Goal: Task Accomplishment & Management: Complete application form

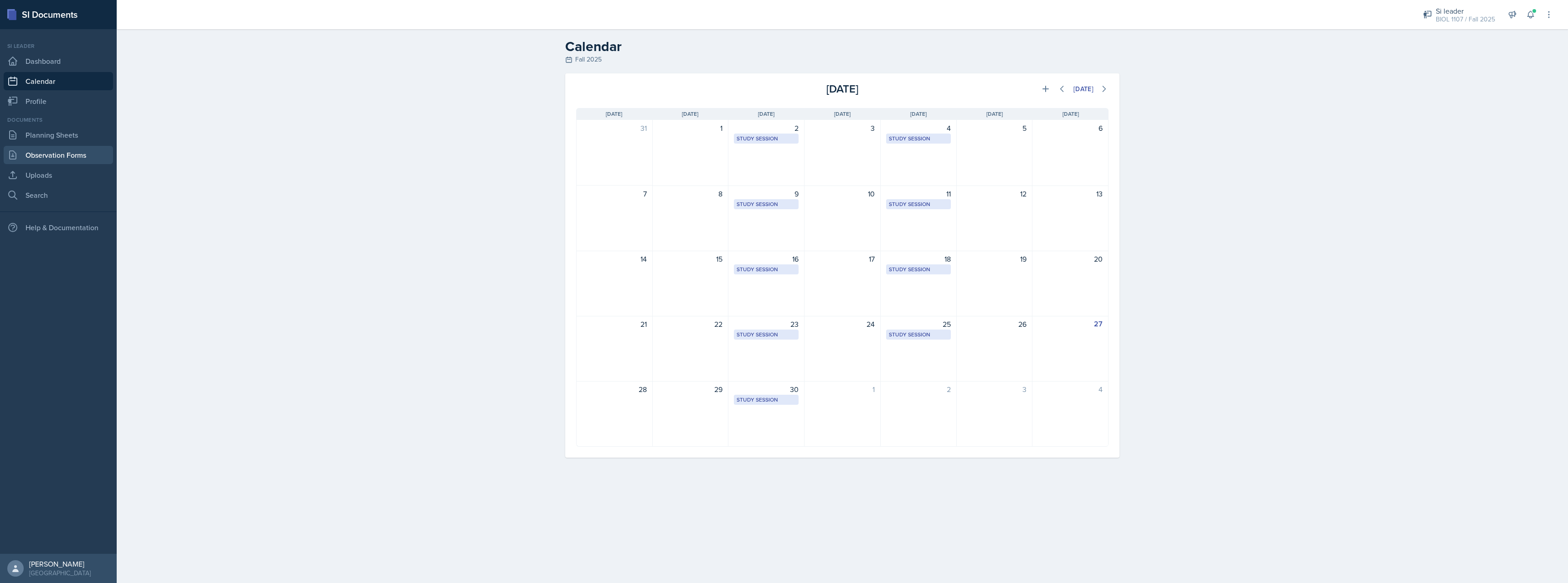
click at [71, 157] on link "Observation Forms" at bounding box center [58, 155] width 109 height 18
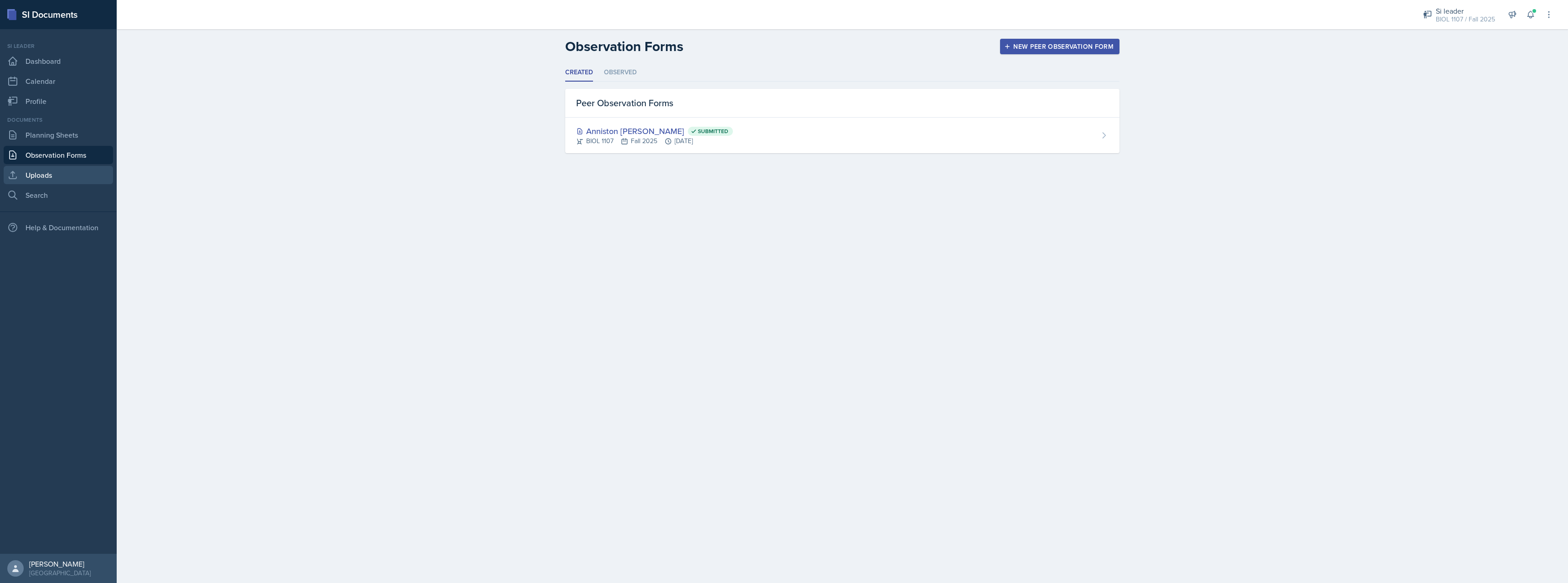
click at [65, 166] on link "Uploads" at bounding box center [58, 175] width 109 height 18
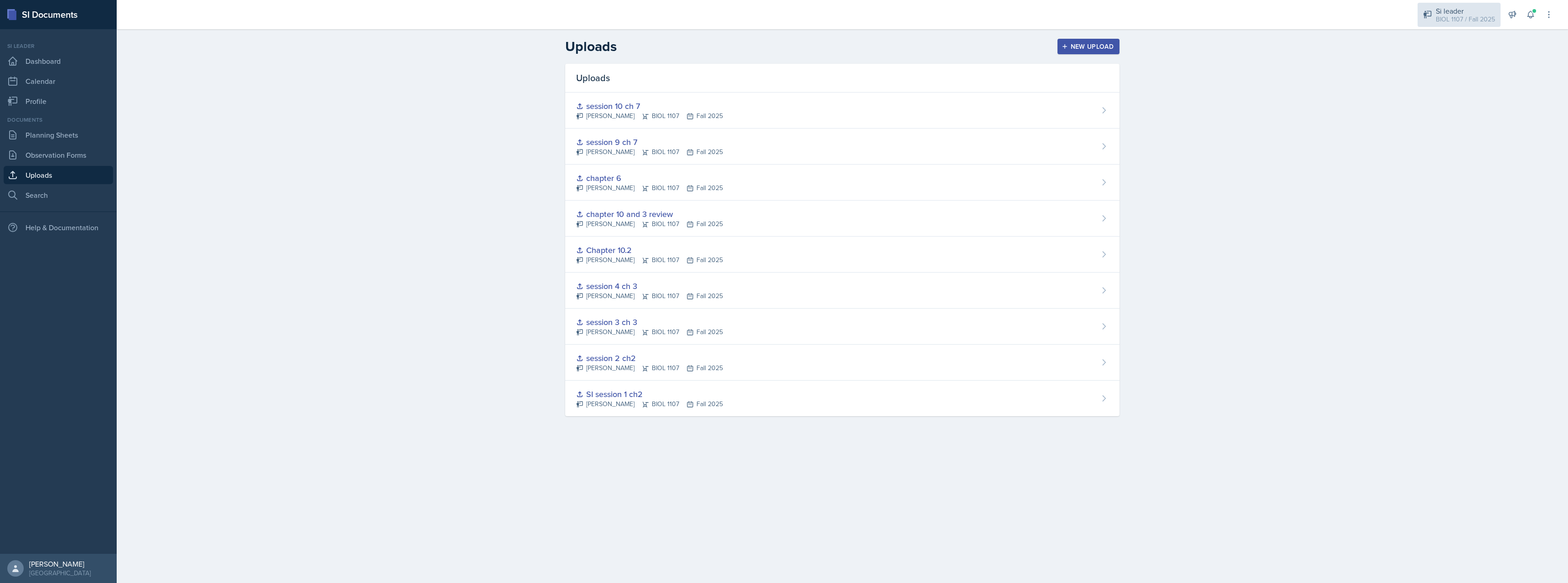
click at [1480, 24] on div "BIOL 1107 / Fall 2025" at bounding box center [1465, 19] width 60 height 10
click at [1538, 58] on header "Uploads New Upload" at bounding box center [842, 47] width 1451 height 35
click at [1529, 11] on icon at bounding box center [1530, 15] width 9 height 9
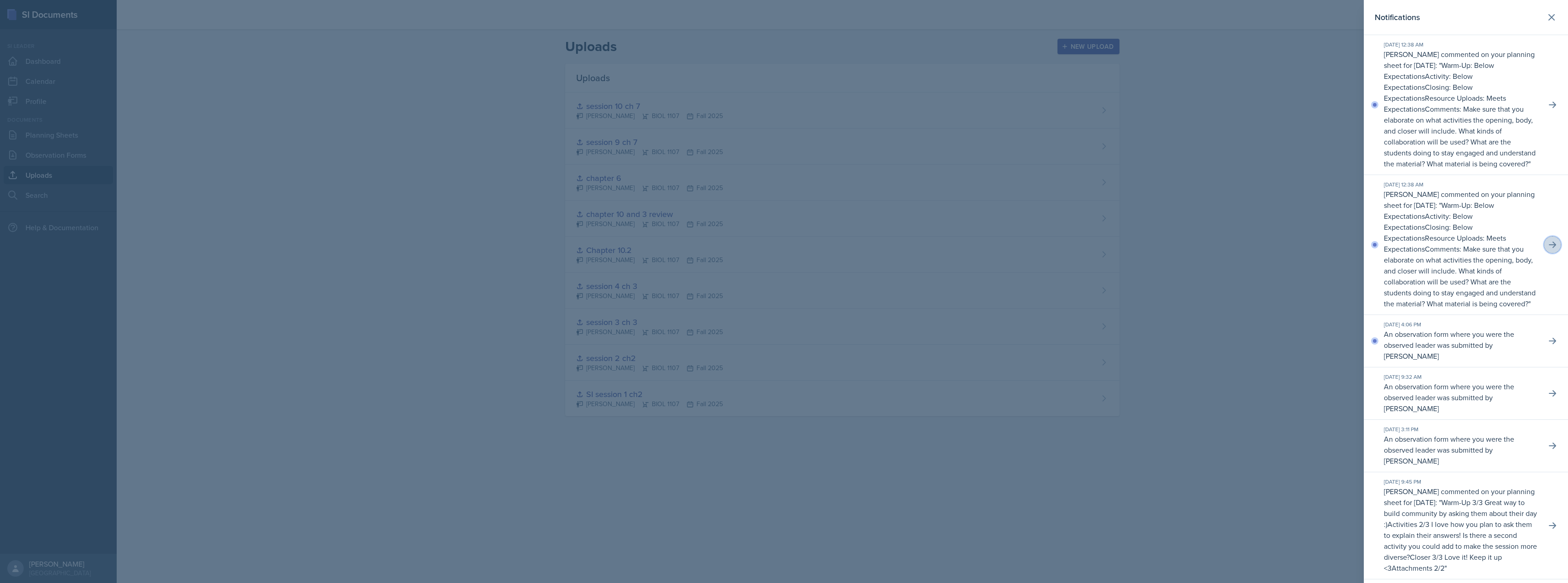
click at [1553, 242] on icon at bounding box center [1552, 245] width 9 height 9
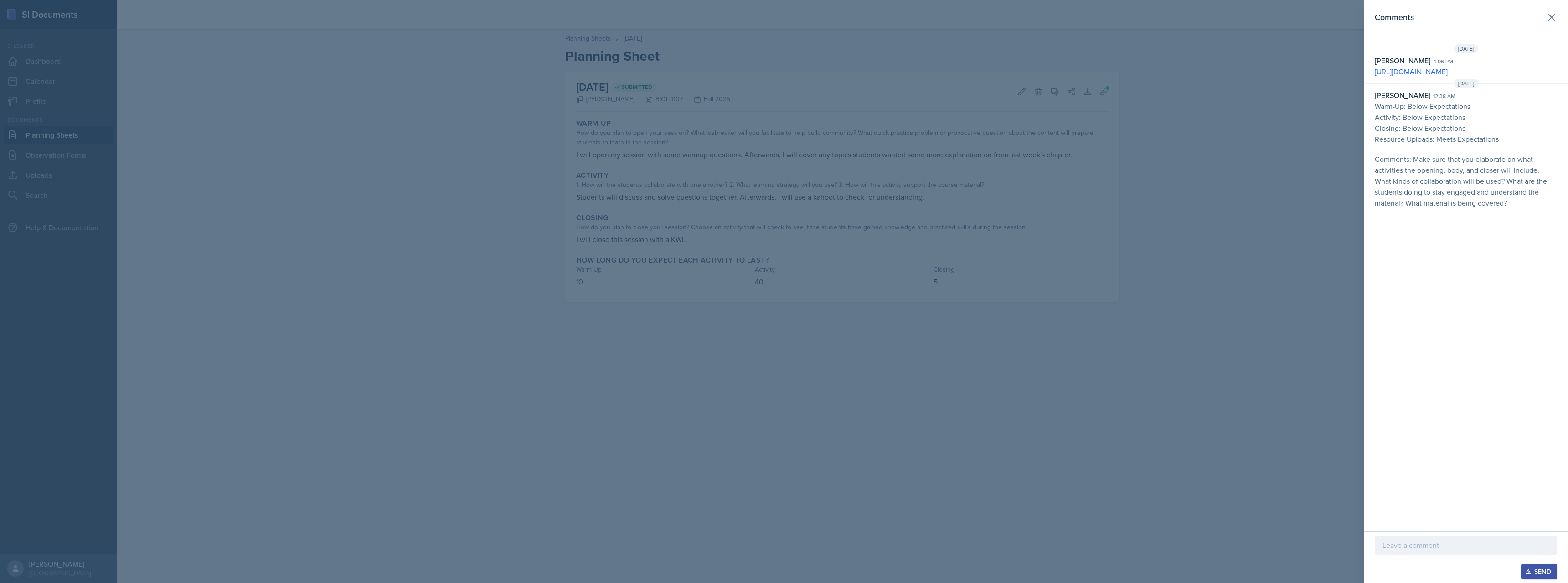
click at [1438, 552] on div at bounding box center [1466, 545] width 182 height 19
click at [1535, 568] on div "Send" at bounding box center [1539, 571] width 24 height 7
click at [1167, 363] on div at bounding box center [784, 292] width 1568 height 583
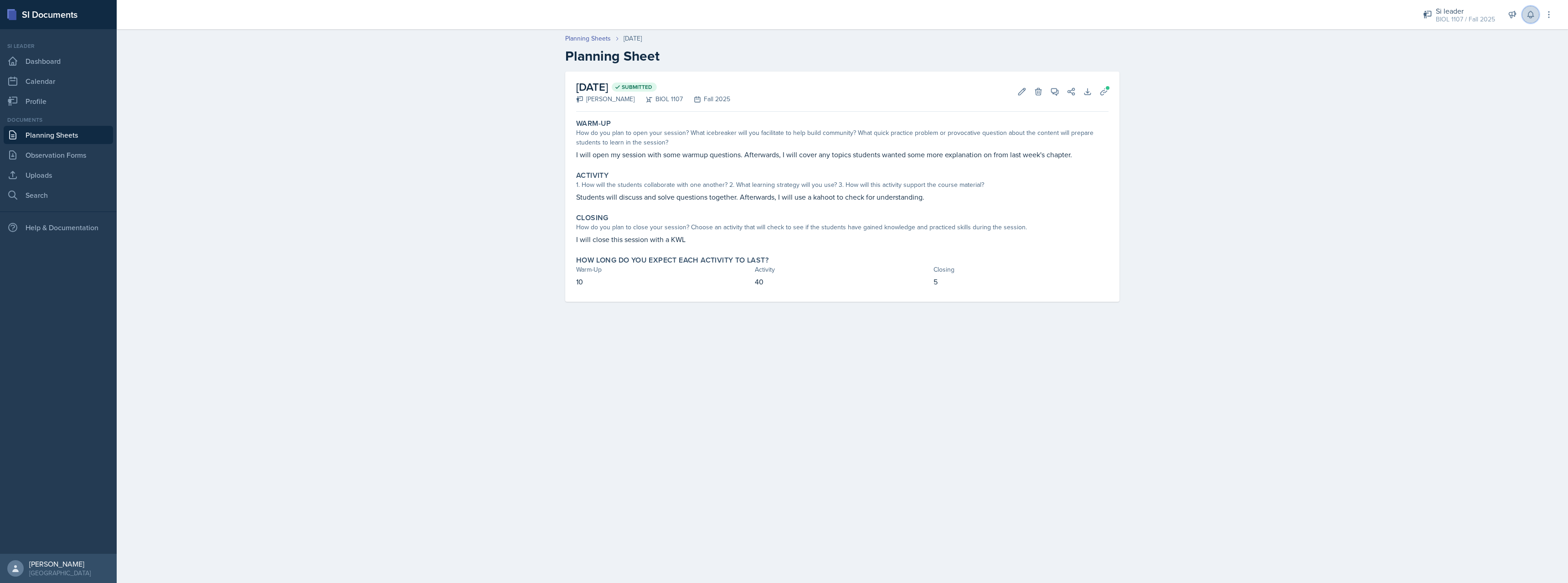
click at [1527, 18] on icon at bounding box center [1530, 15] width 9 height 9
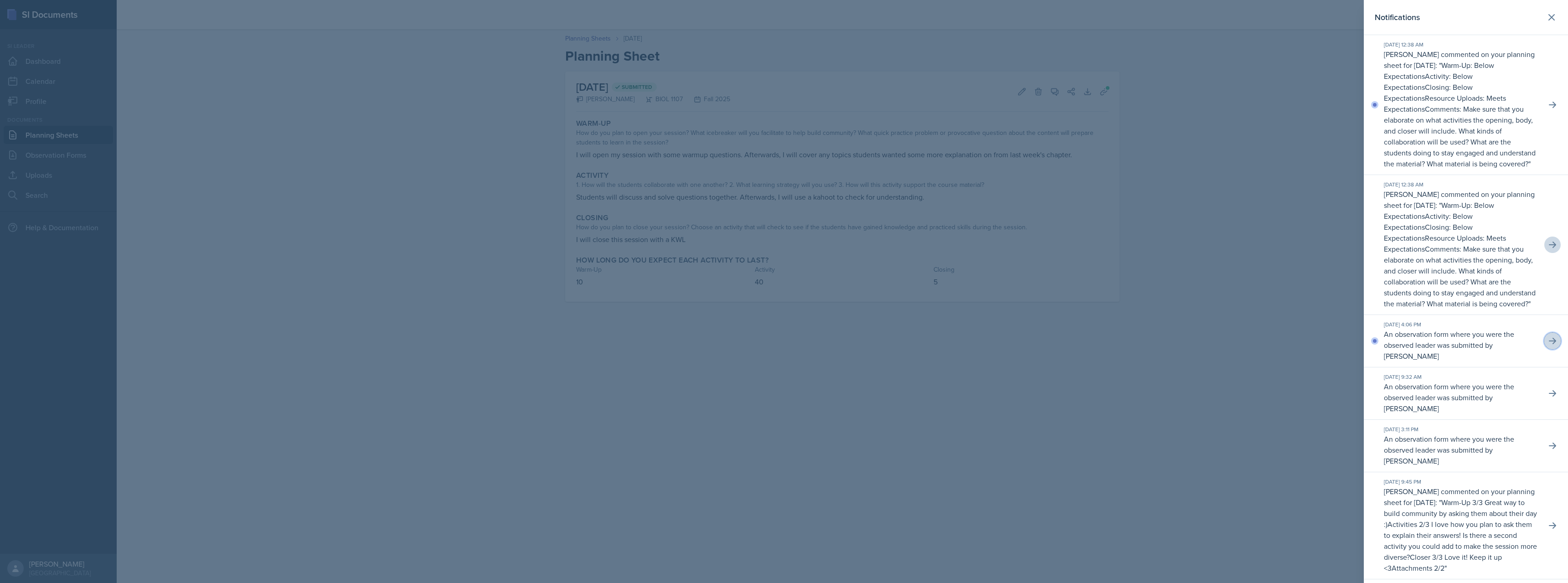
click at [1553, 341] on icon at bounding box center [1552, 341] width 7 height 6
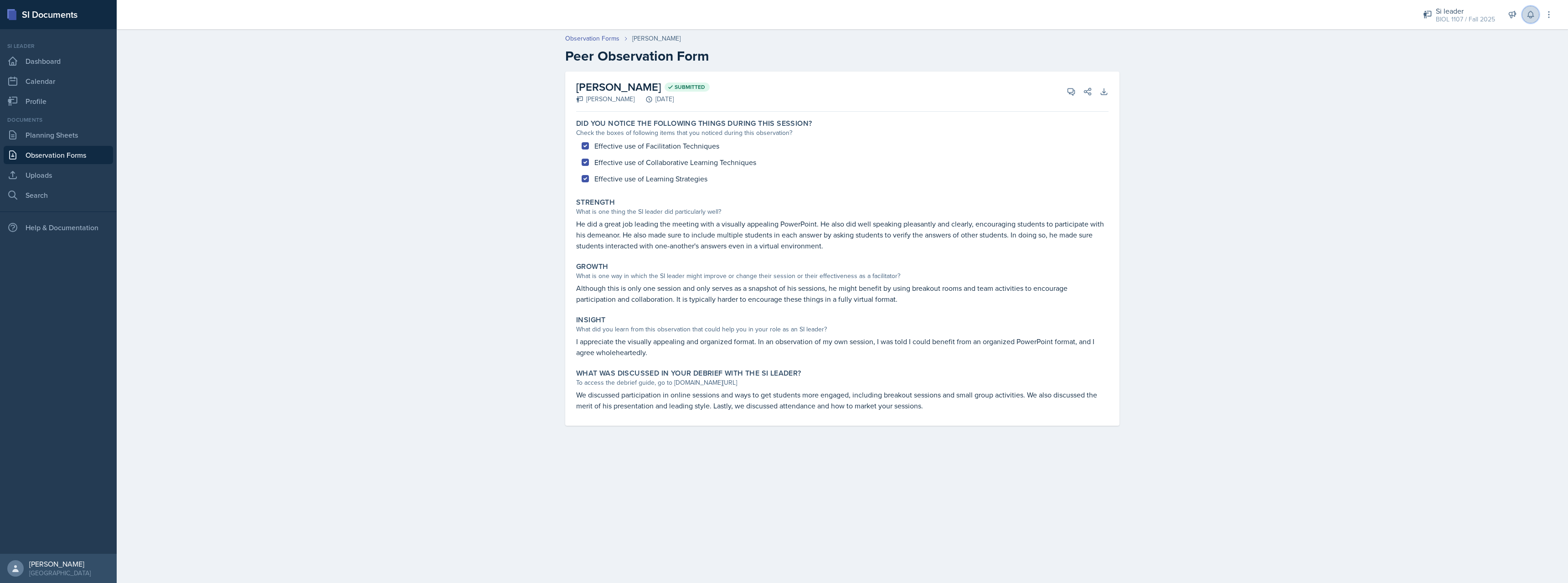
click at [1533, 13] on icon at bounding box center [1530, 15] width 6 height 7
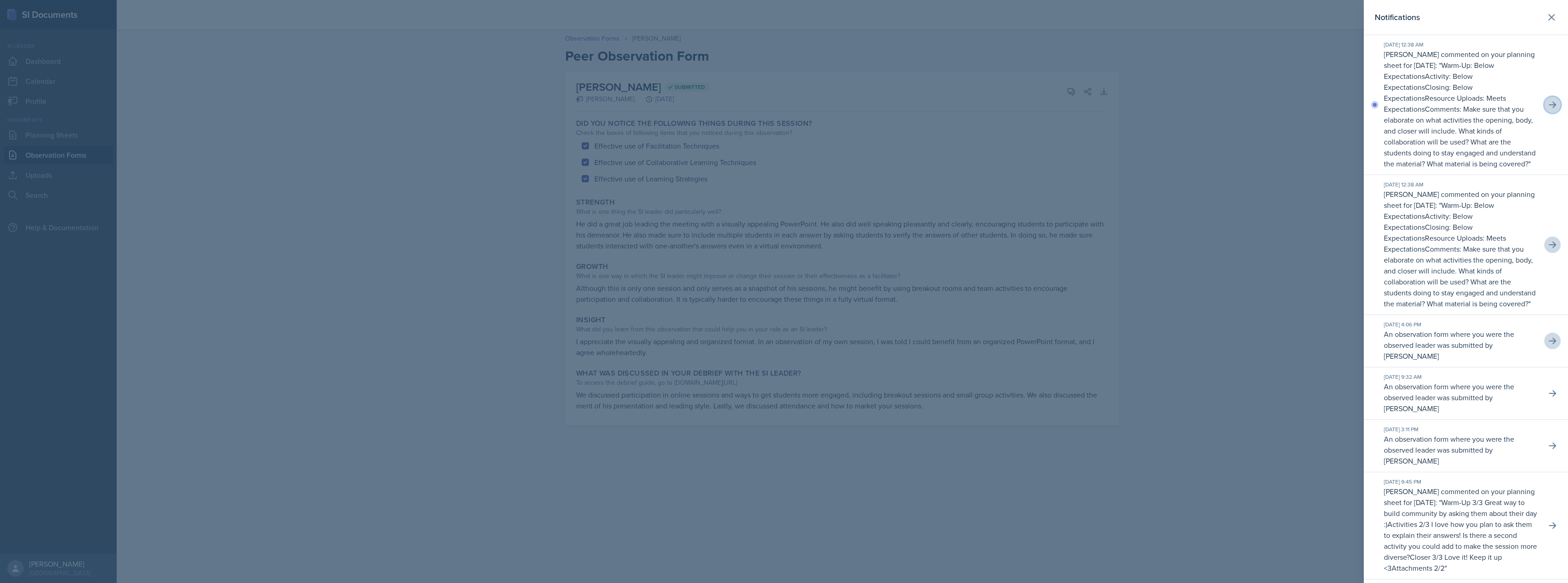
click at [1552, 110] on button at bounding box center [1552, 105] width 17 height 17
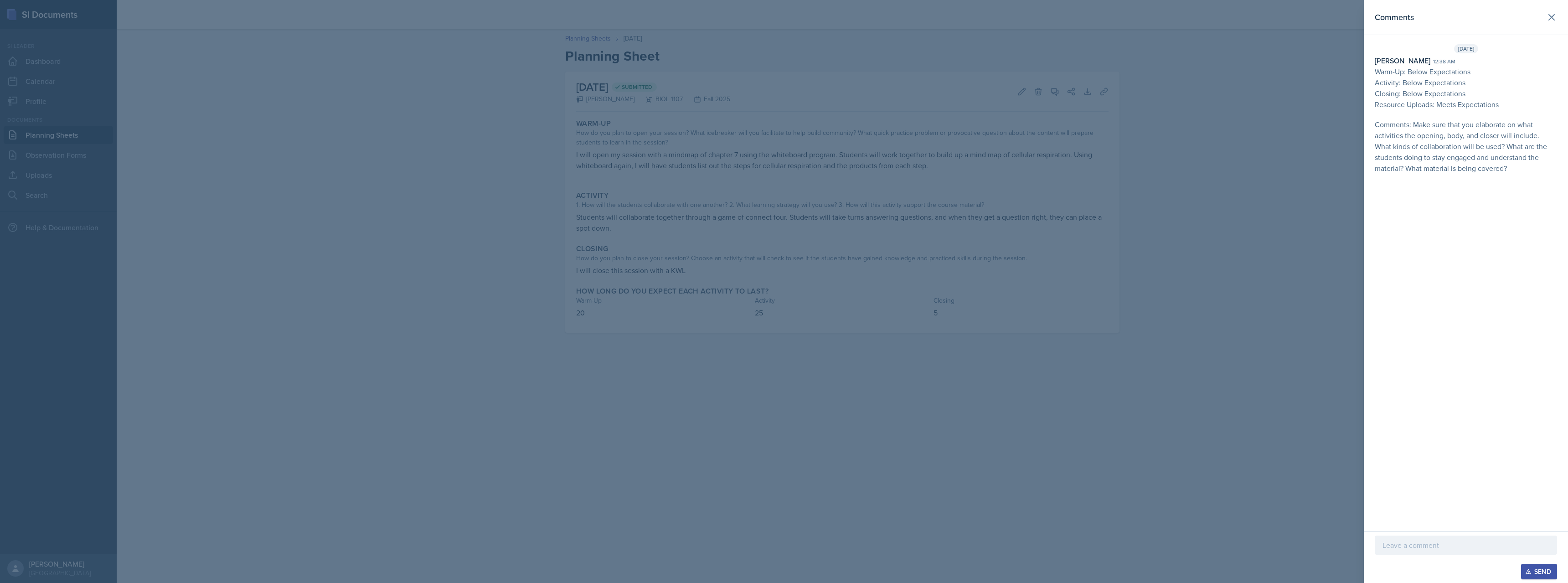
click at [1458, 548] on p at bounding box center [1466, 545] width 167 height 11
click at [1535, 570] on div "Send" at bounding box center [1539, 571] width 24 height 7
click at [1249, 288] on div at bounding box center [784, 292] width 1568 height 583
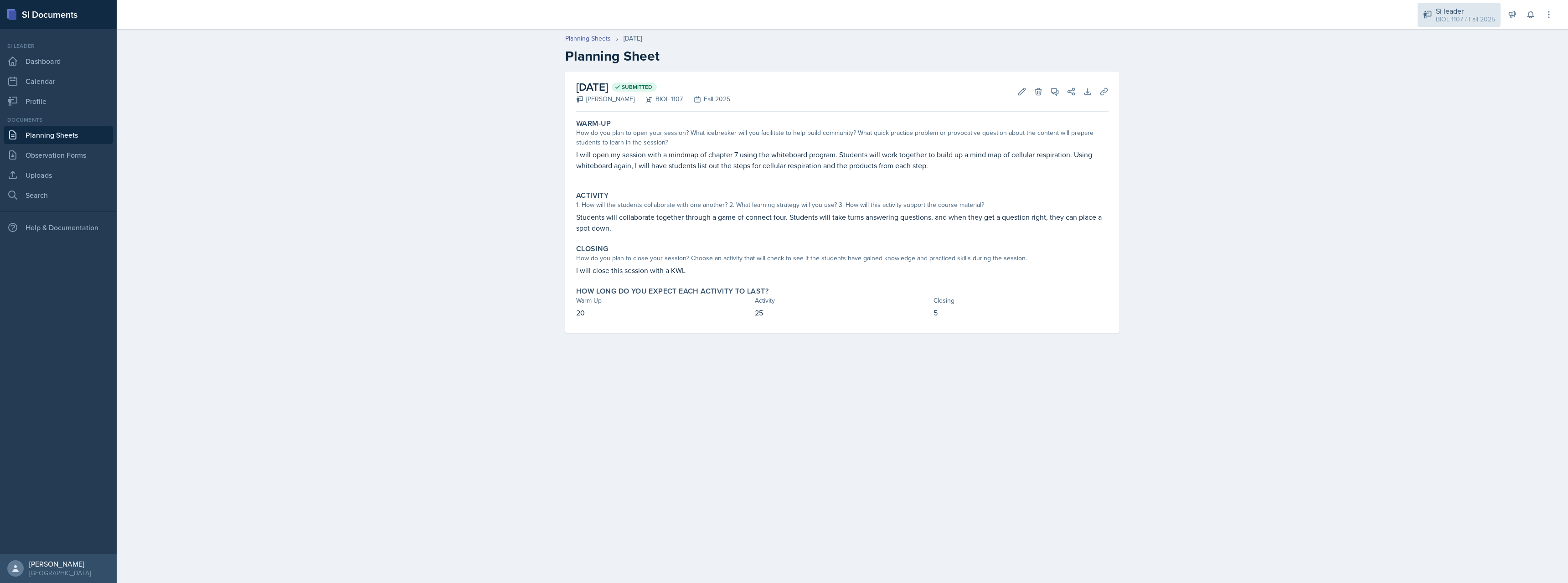
click at [1469, 15] on div "BIOL 1107 / Fall 2025" at bounding box center [1465, 19] width 60 height 10
click at [53, 172] on link "Uploads" at bounding box center [58, 175] width 109 height 18
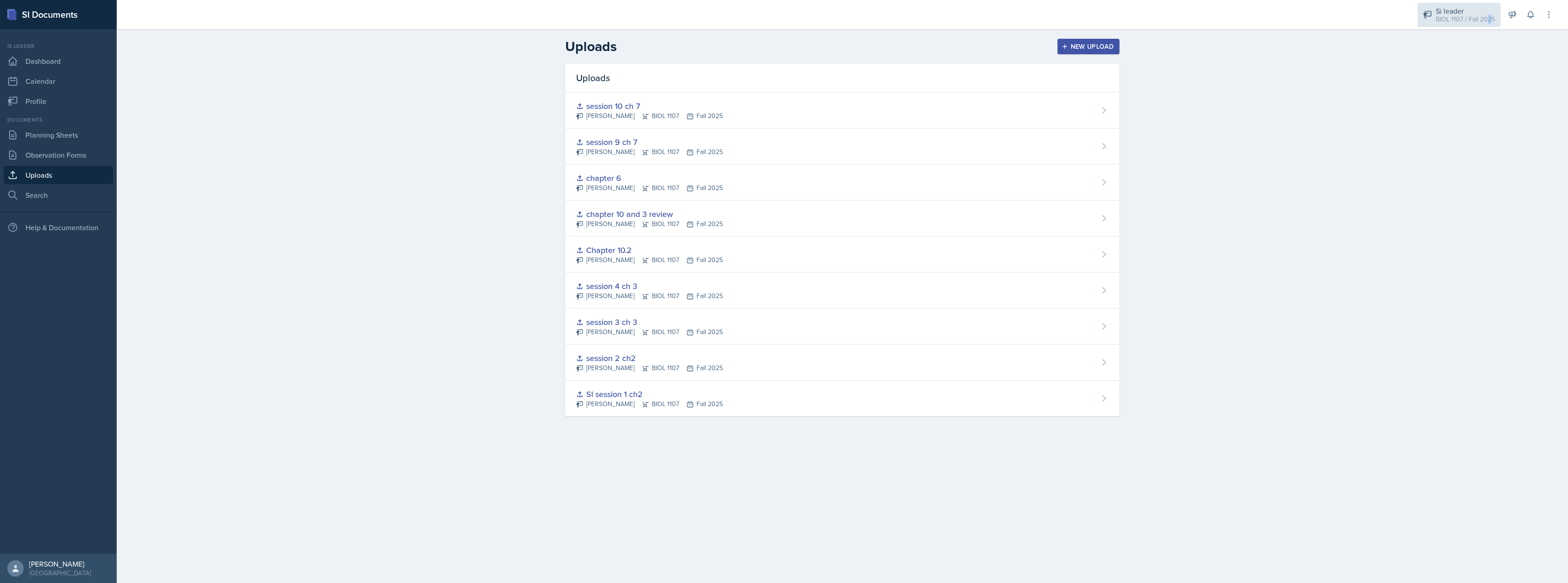
click at [1489, 23] on div "BIOL 1107 / Fall 2025" at bounding box center [1465, 19] width 60 height 10
click at [1473, 56] on button "Si leader BIOL 1107 / Spring 2025" at bounding box center [1457, 45] width 88 height 26
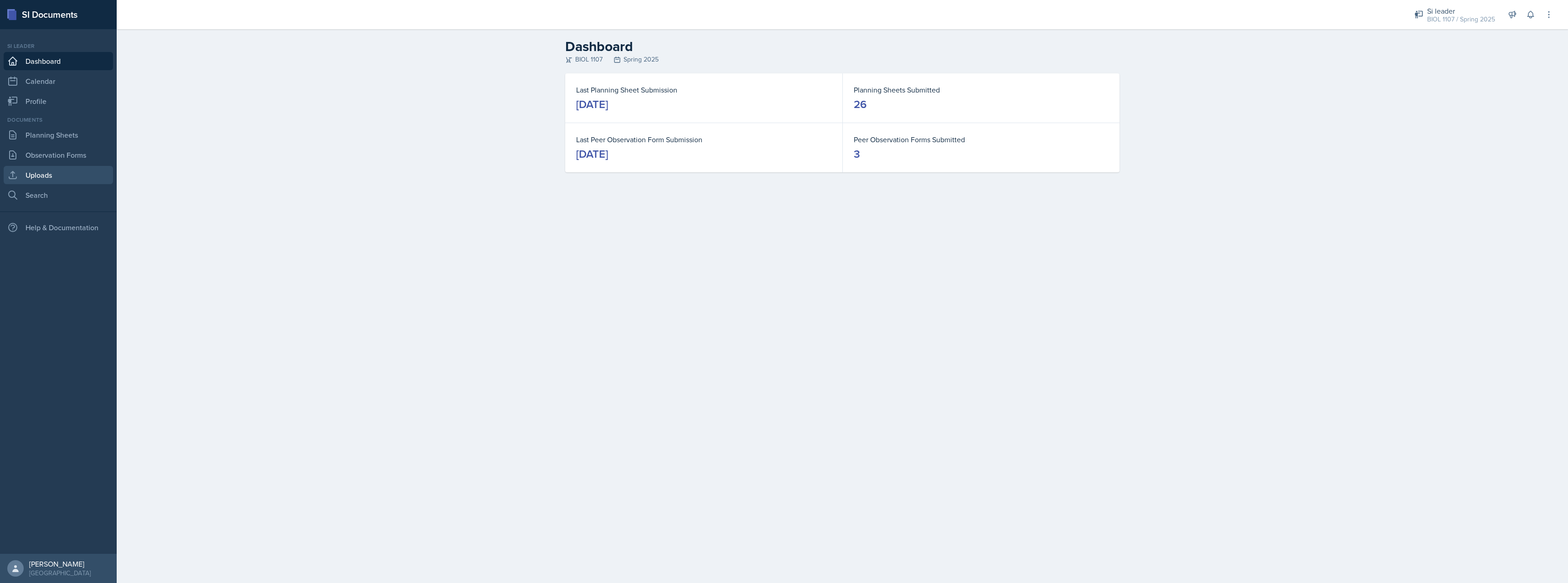
click at [54, 175] on link "Uploads" at bounding box center [58, 175] width 109 height 18
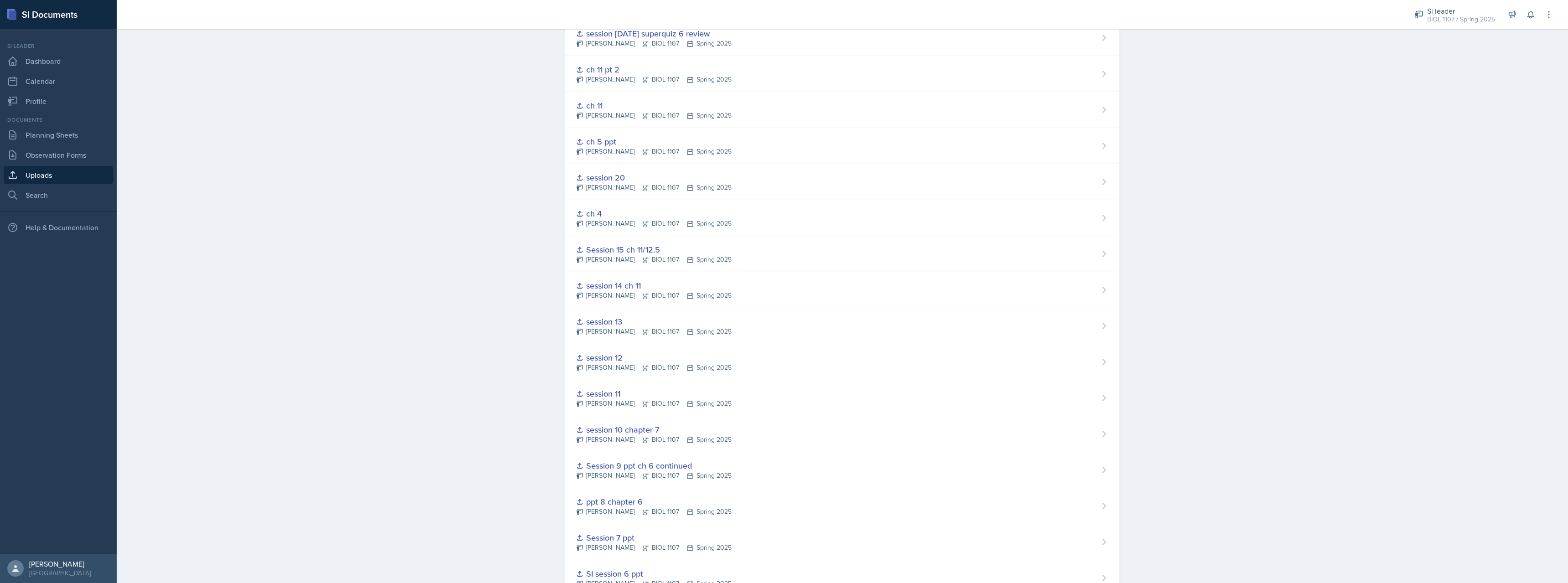
scroll to position [468, 0]
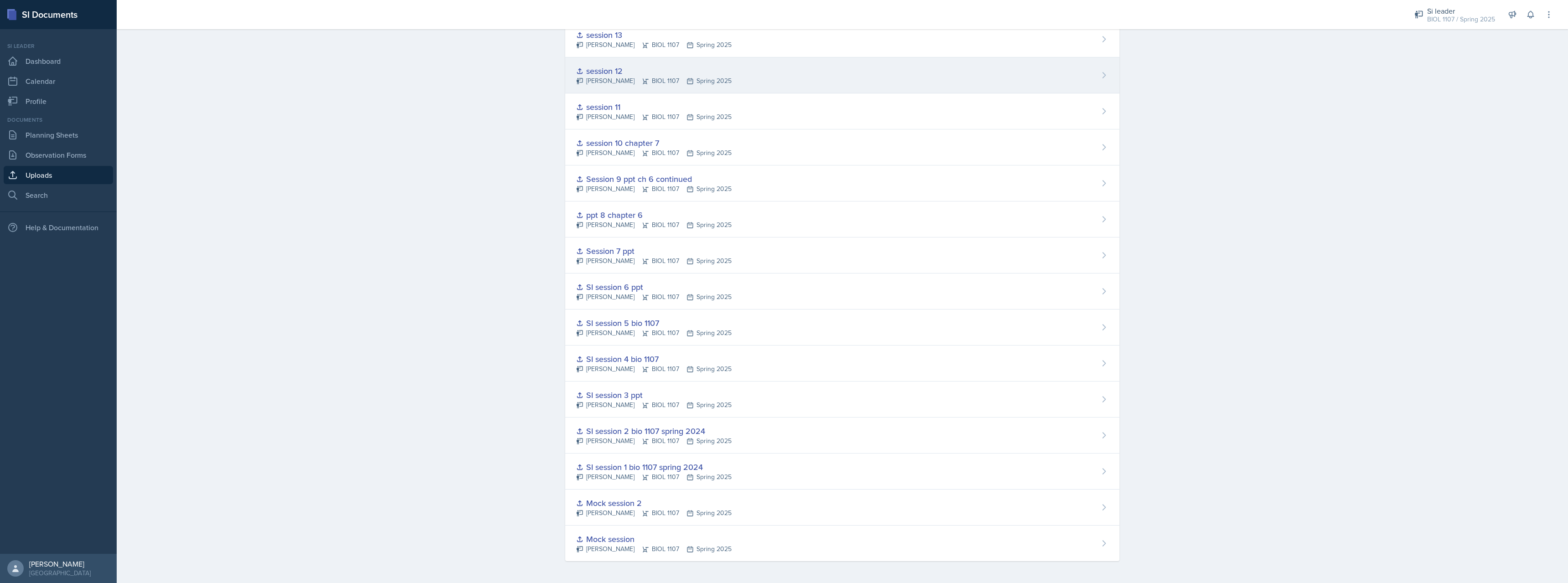
click at [652, 76] on div "session 12" at bounding box center [654, 70] width 156 height 12
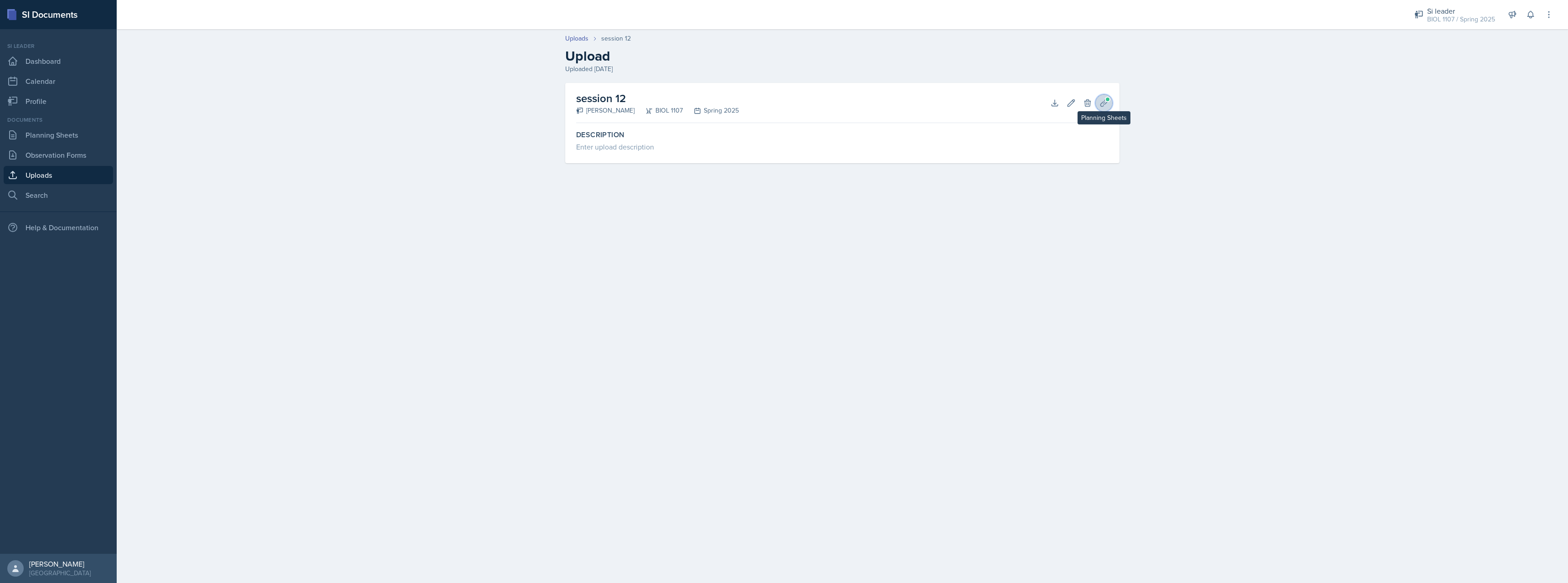
click at [1104, 102] on icon at bounding box center [1103, 103] width 7 height 7
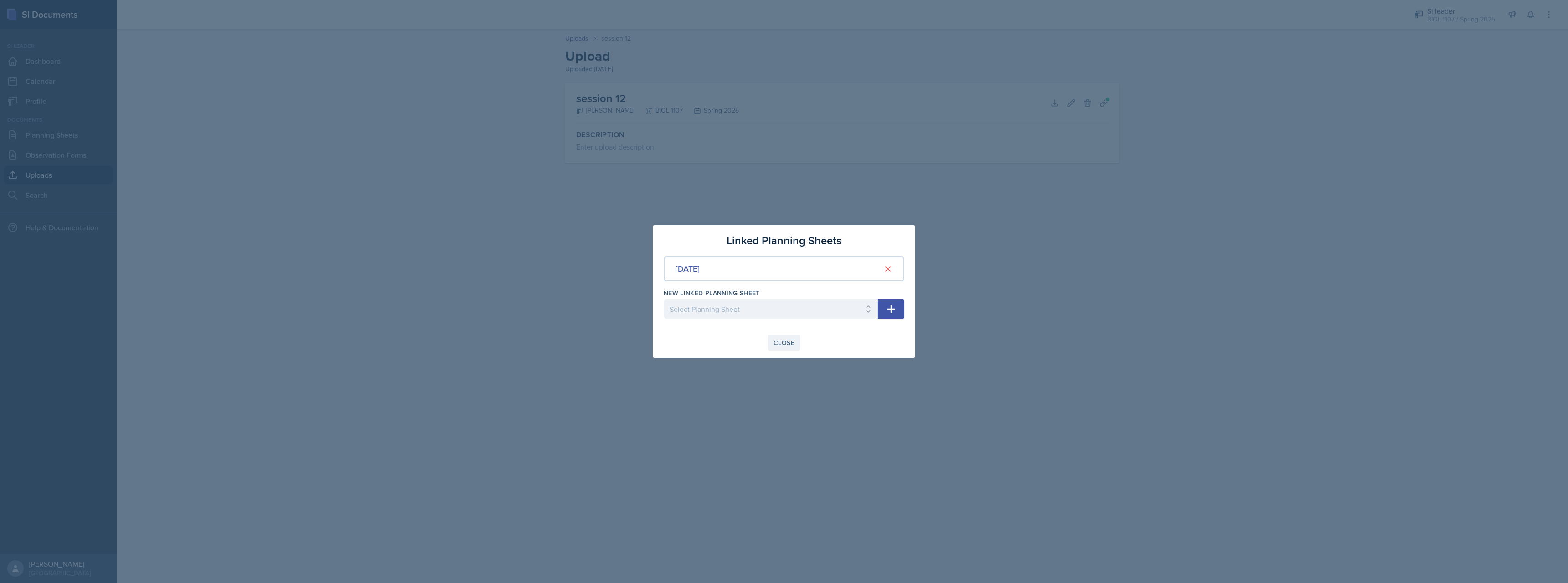
click at [783, 344] on div "Close" at bounding box center [784, 343] width 21 height 7
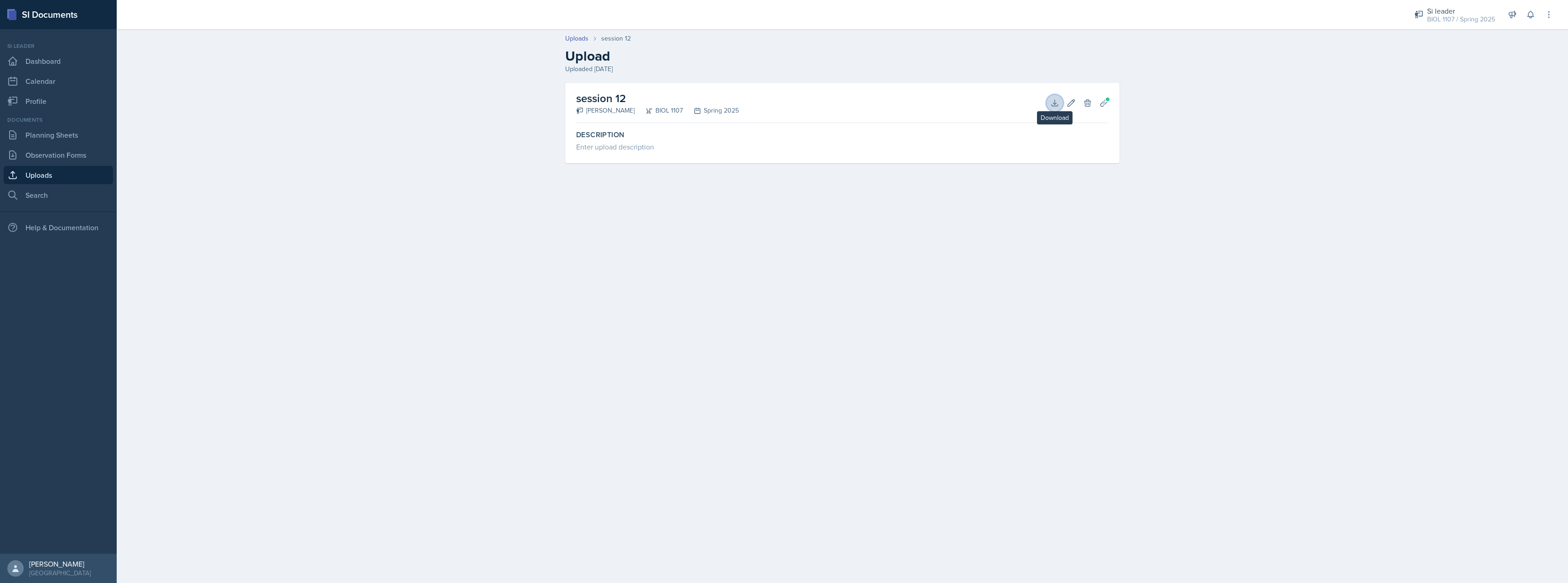
click at [1055, 105] on icon at bounding box center [1055, 103] width 9 height 9
click at [286, 249] on main "Uploads session 12 Upload Uploaded [DATE] session 12 [PERSON_NAME] BIOL 1107 Sp…" at bounding box center [842, 306] width 1451 height 554
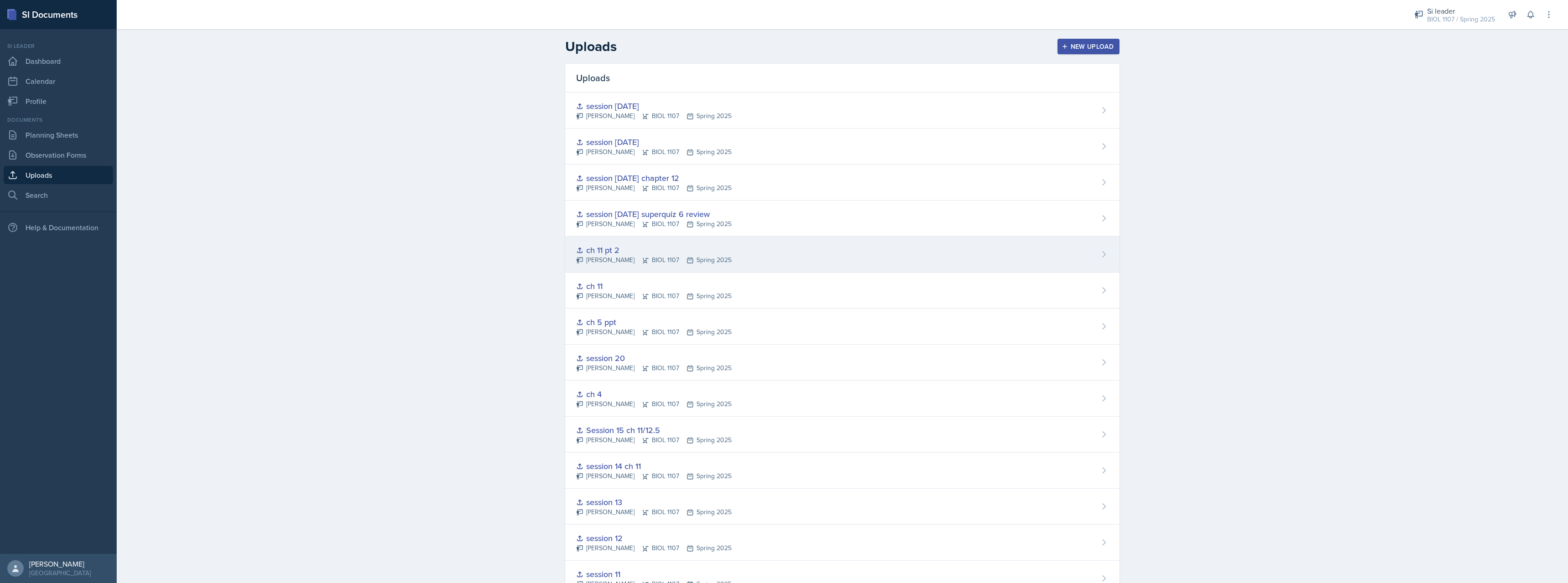
click at [630, 246] on div "ch 11 pt 2" at bounding box center [654, 250] width 156 height 12
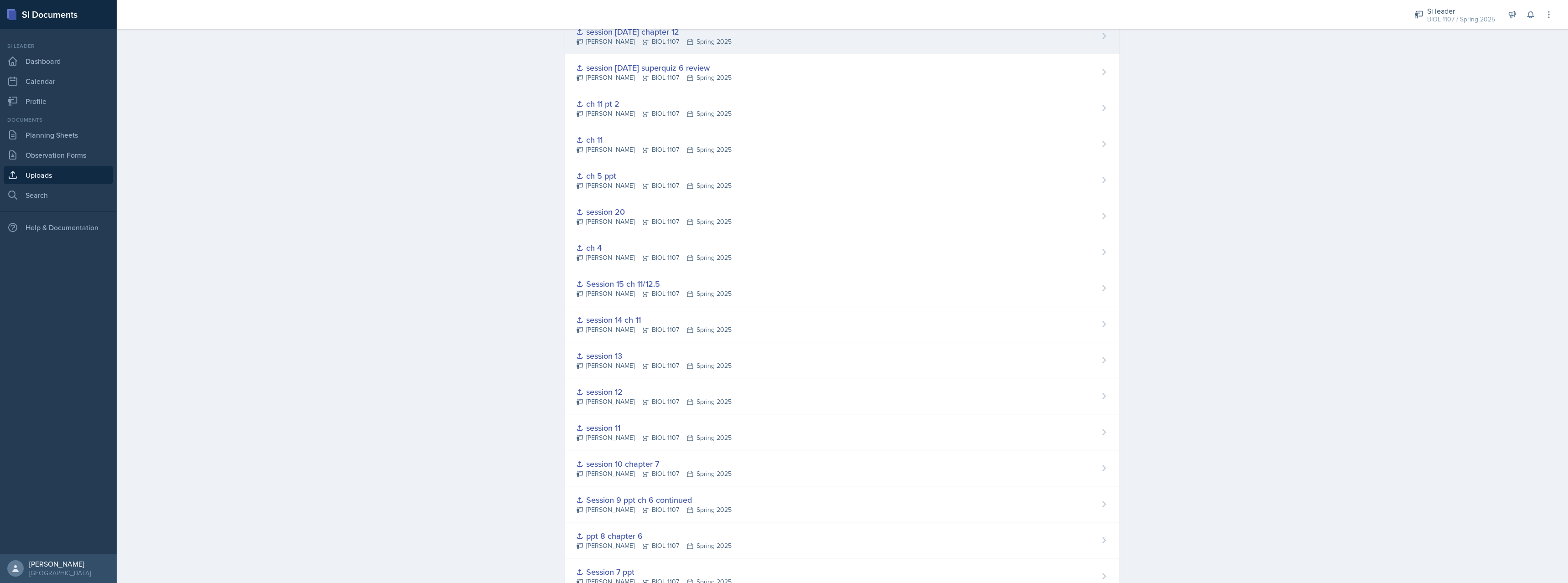
scroll to position [241, 0]
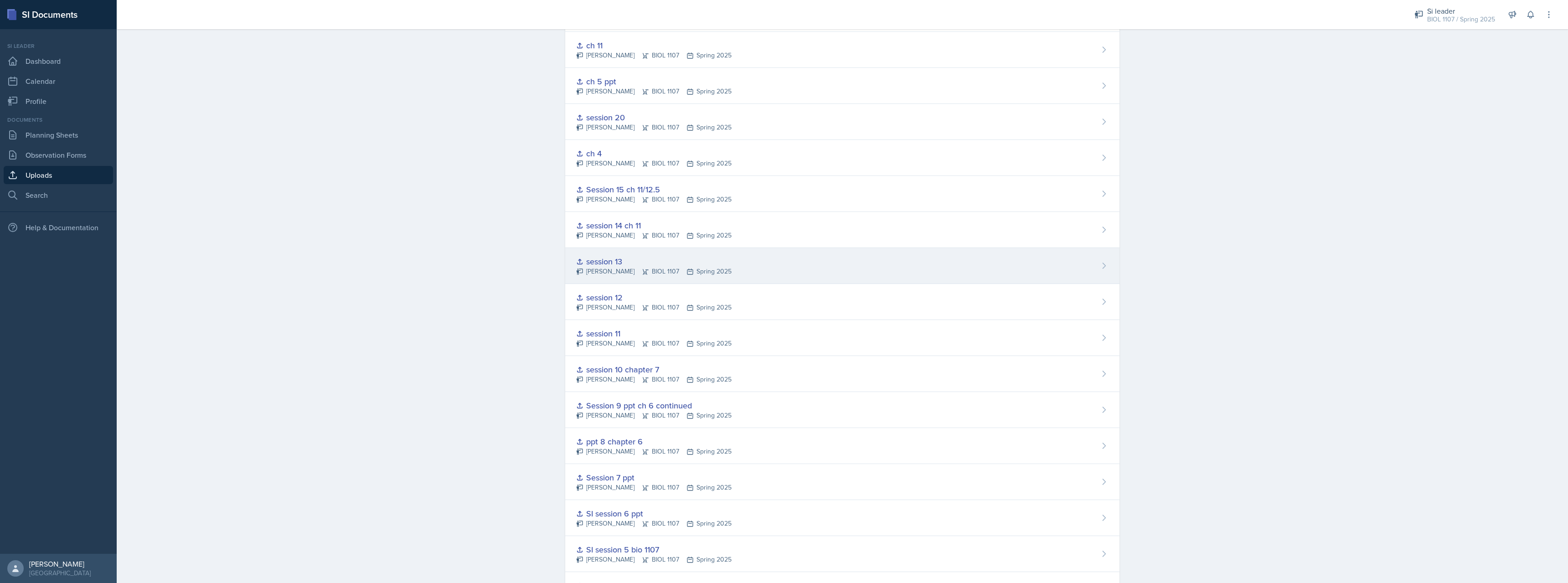
click at [647, 254] on div "session 13 [PERSON_NAME] BIOL 1107 Spring 2025" at bounding box center [843, 266] width 554 height 36
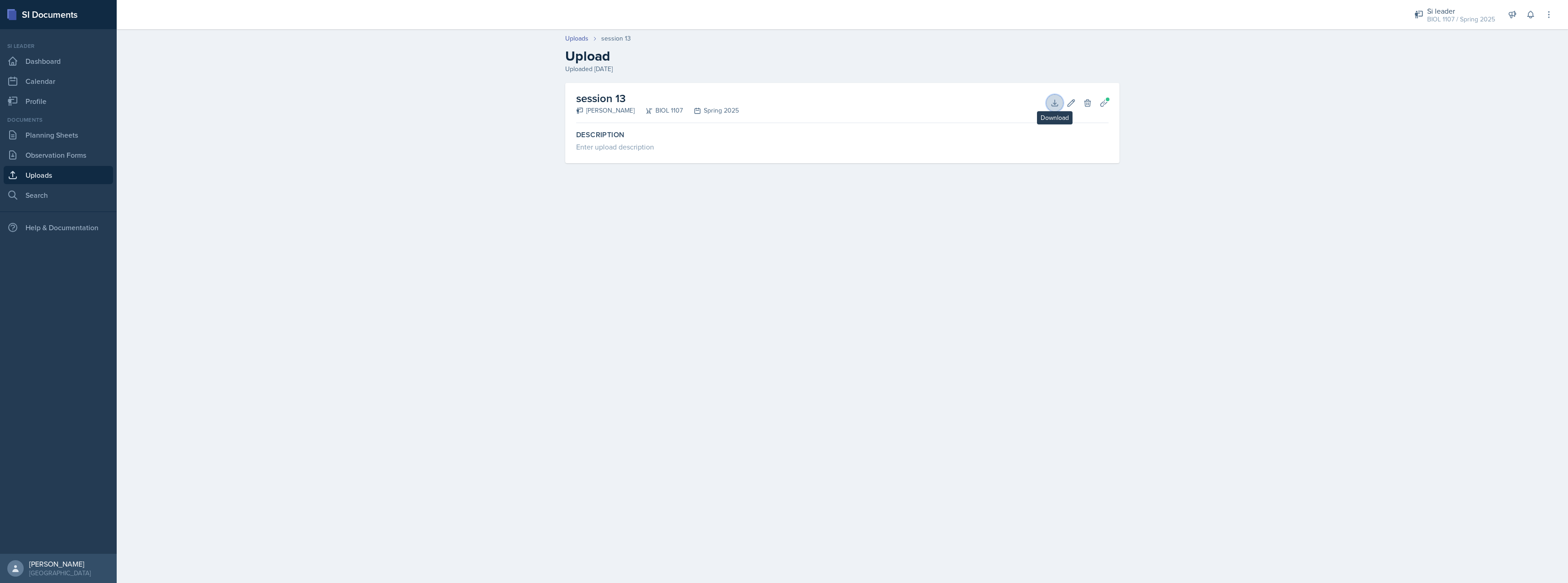
click at [1055, 106] on icon at bounding box center [1054, 103] width 6 height 6
click at [466, 171] on div "Uploads session 13 Upload Uploaded [DATE] session 13 [PERSON_NAME] BIOL 1107 Sp…" at bounding box center [842, 104] width 1451 height 161
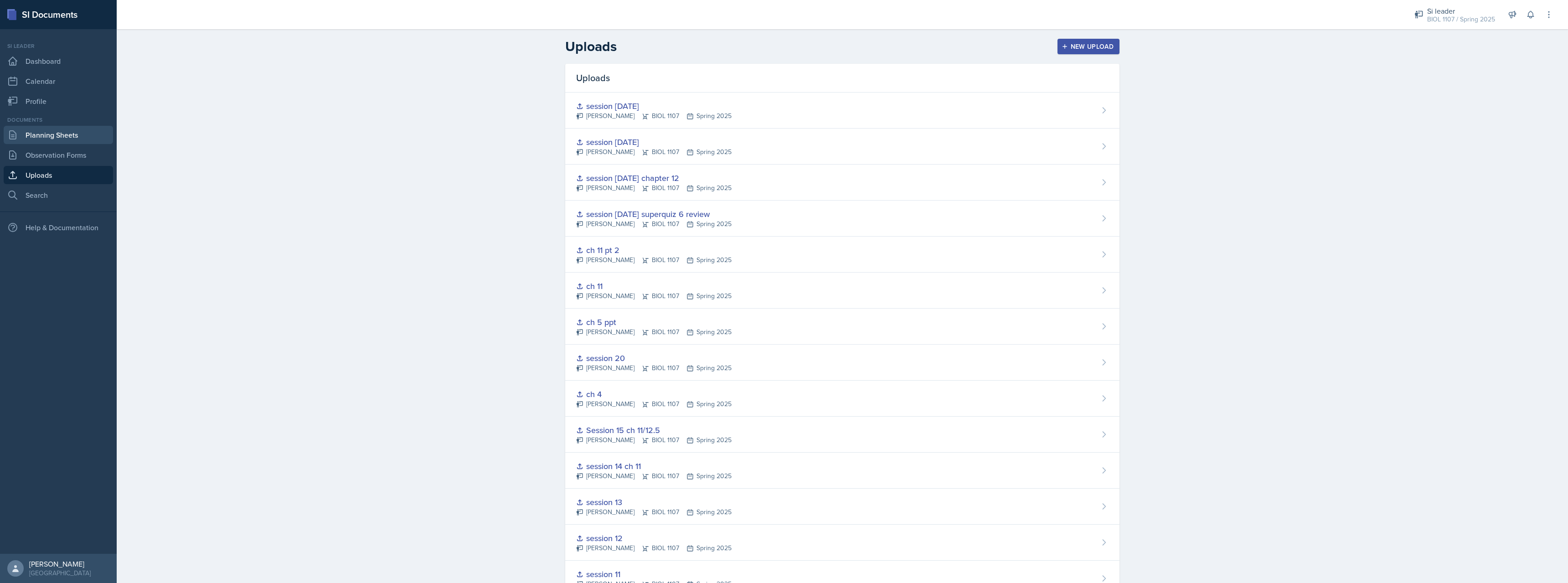
click at [61, 135] on link "Planning Sheets" at bounding box center [58, 135] width 109 height 18
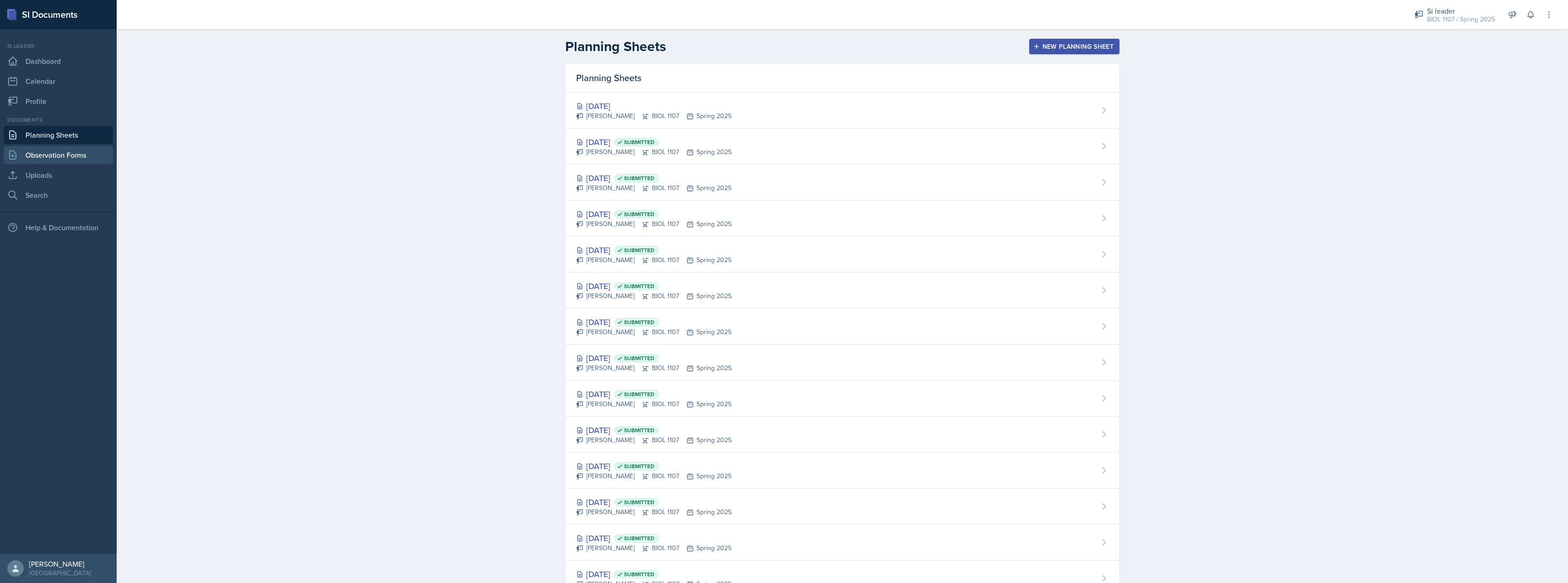
click at [63, 151] on link "Observation Forms" at bounding box center [58, 155] width 109 height 18
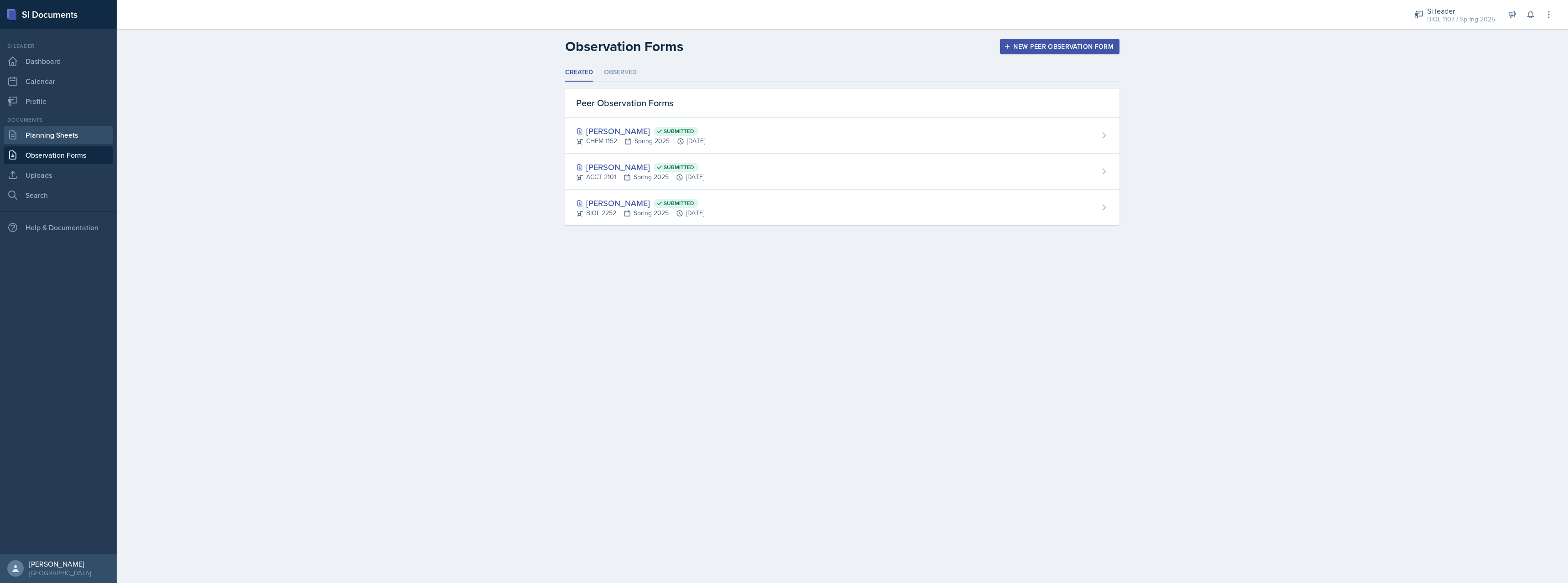
click at [74, 134] on link "Planning Sheets" at bounding box center [58, 135] width 109 height 18
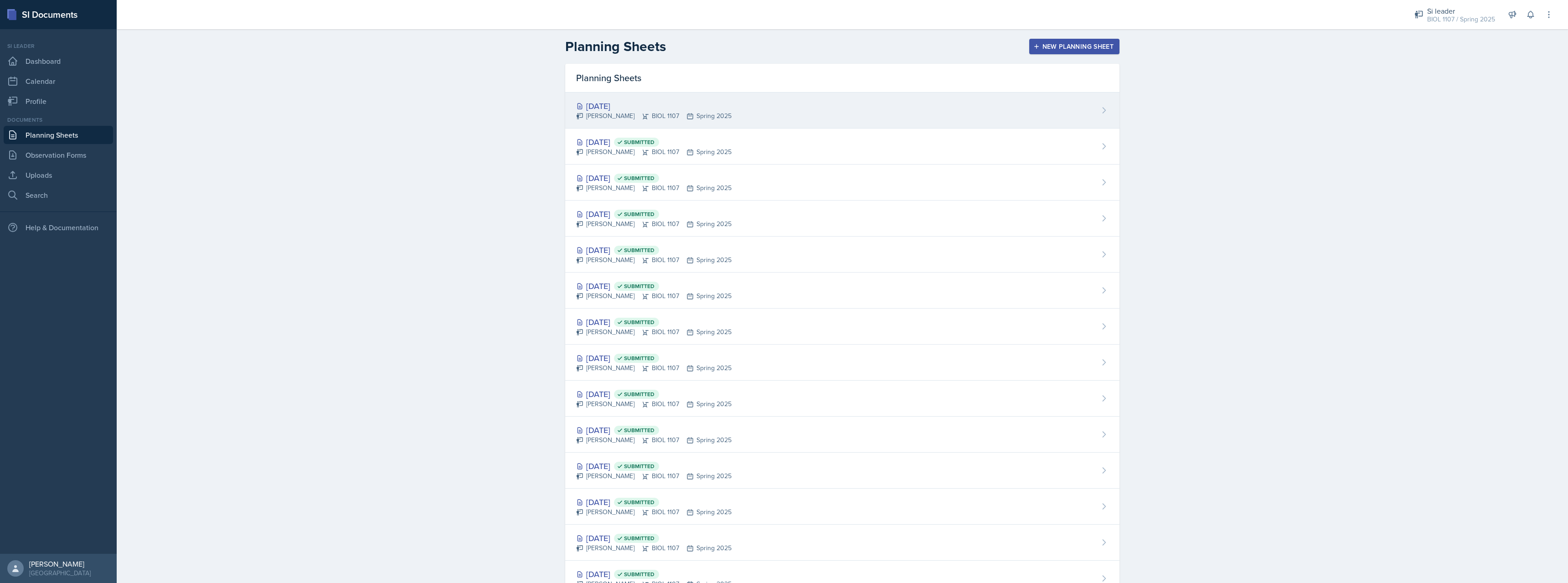
click at [934, 103] on div "[DATE] [PERSON_NAME] BIOL 1107 Spring 2025" at bounding box center [843, 110] width 554 height 36
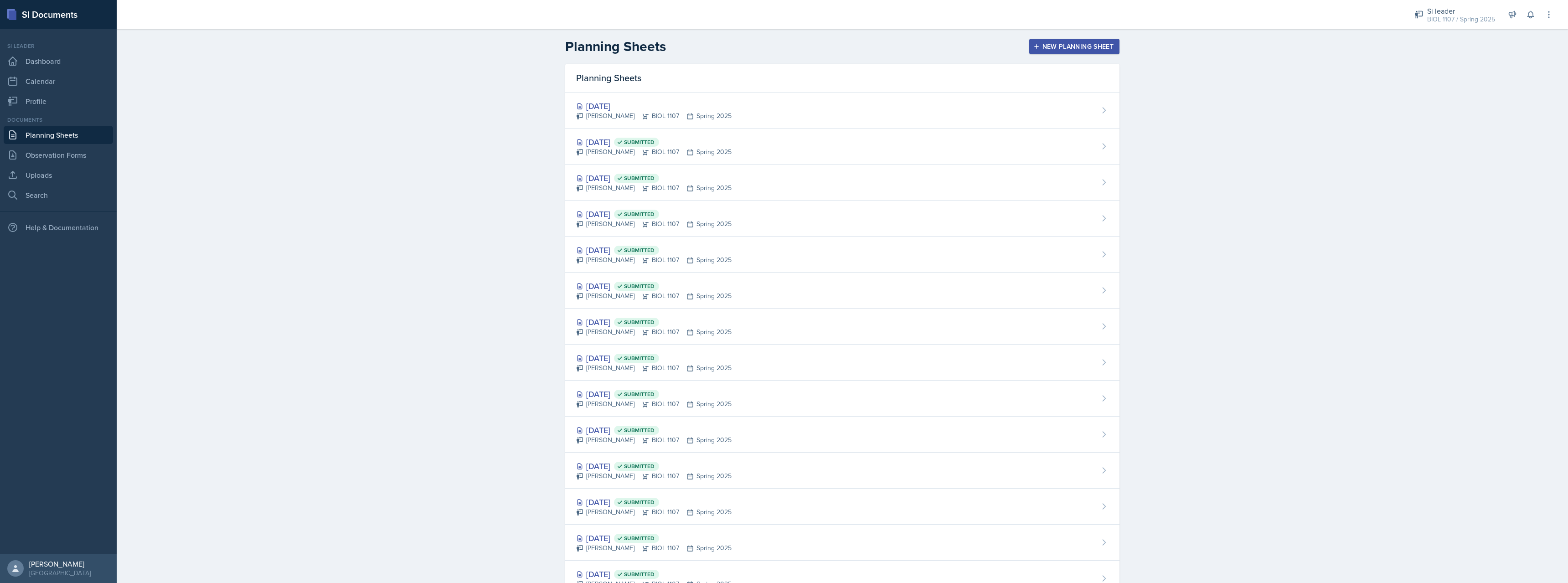
click at [1051, 44] on div "New Planning Sheet" at bounding box center [1074, 46] width 78 height 7
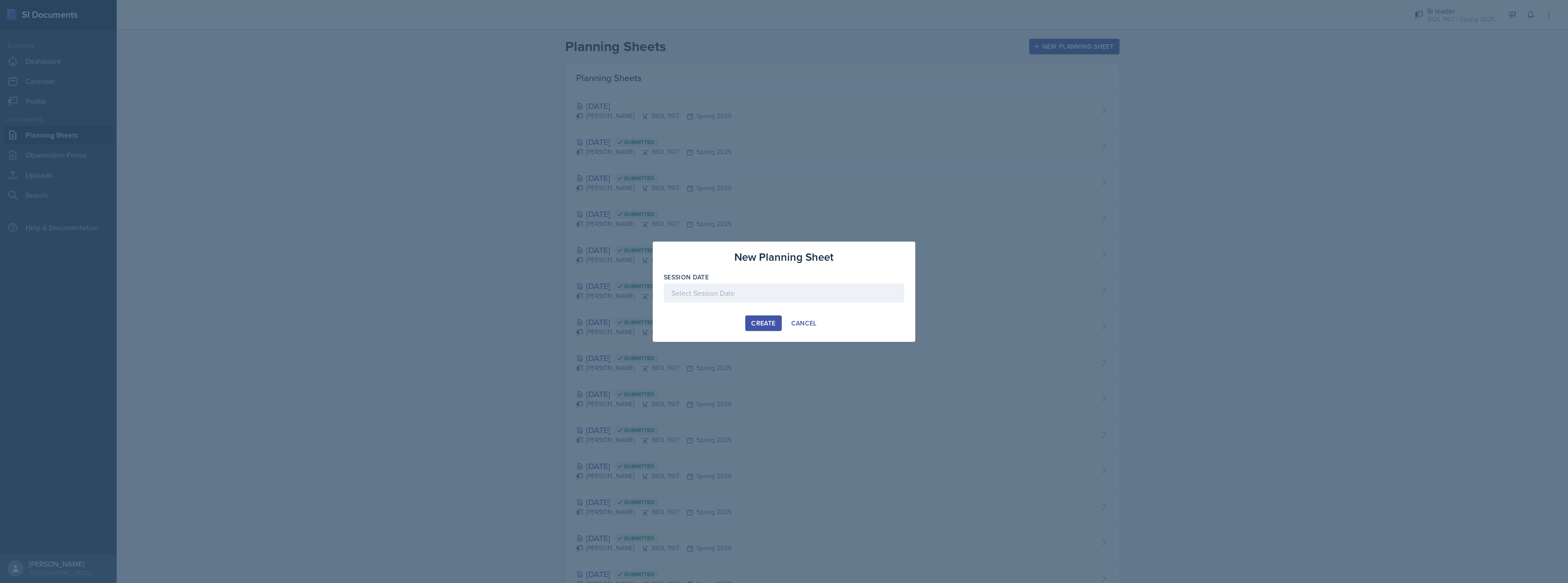
click at [793, 292] on div at bounding box center [784, 293] width 241 height 19
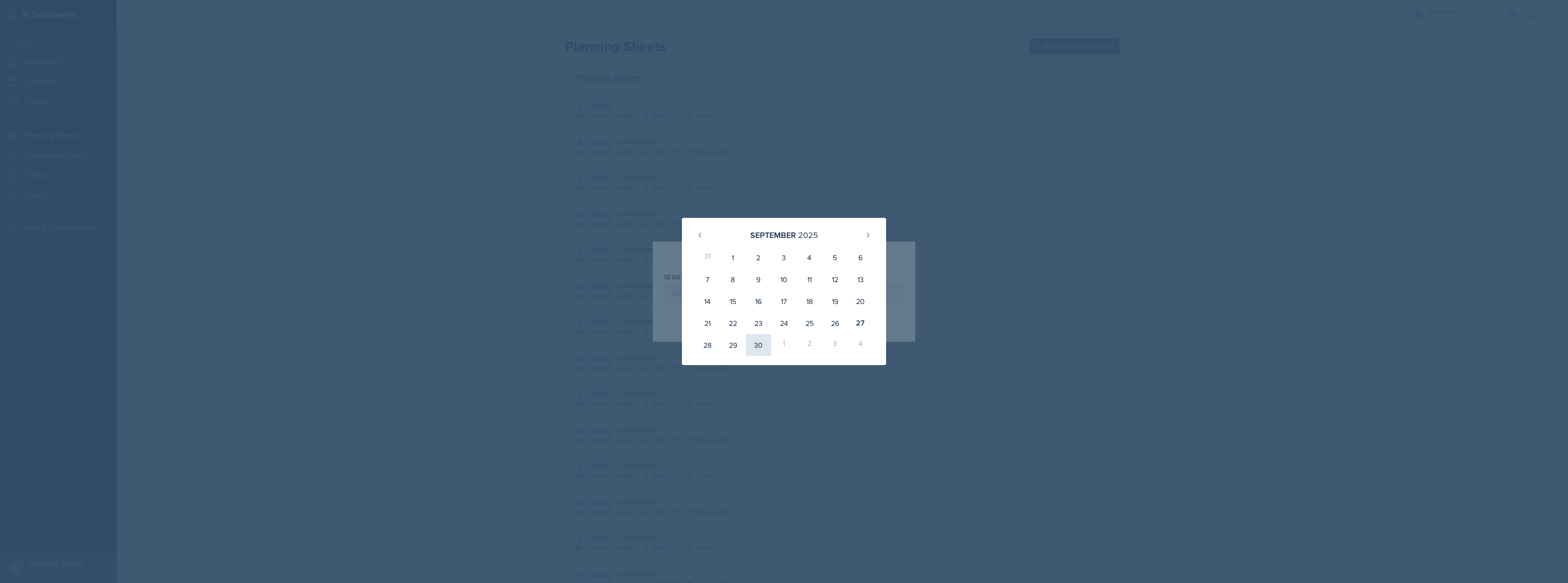
click at [758, 343] on div "30" at bounding box center [758, 345] width 26 height 22
type input "[DATE]"
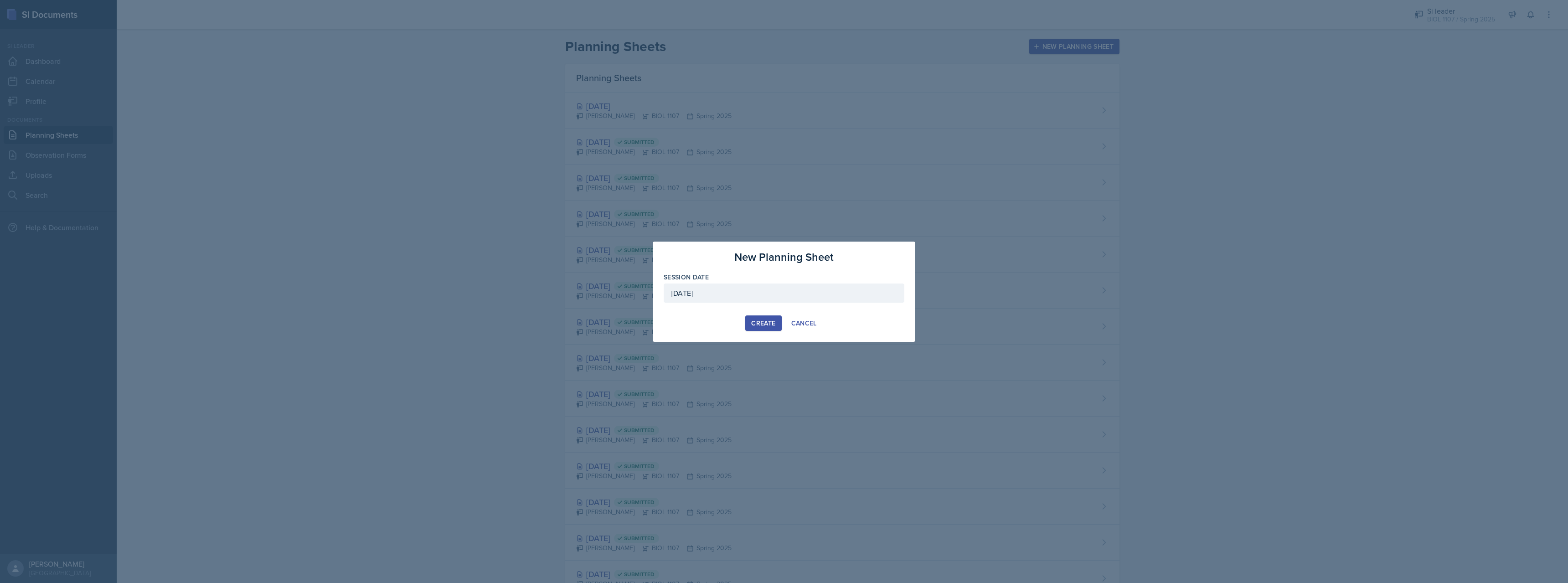
click at [753, 324] on div "Create" at bounding box center [763, 323] width 24 height 7
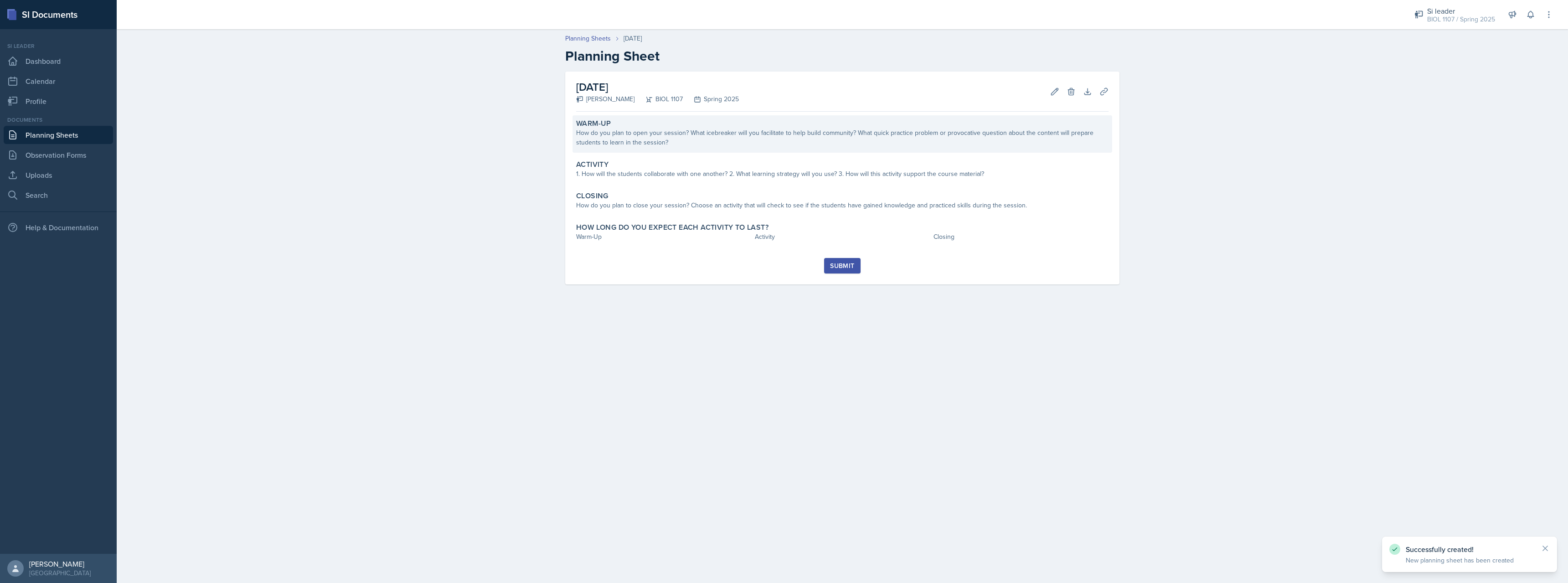
click at [707, 136] on div "How do you plan to open your session? What icebreaker will you facilitate to he…" at bounding box center [842, 138] width 532 height 19
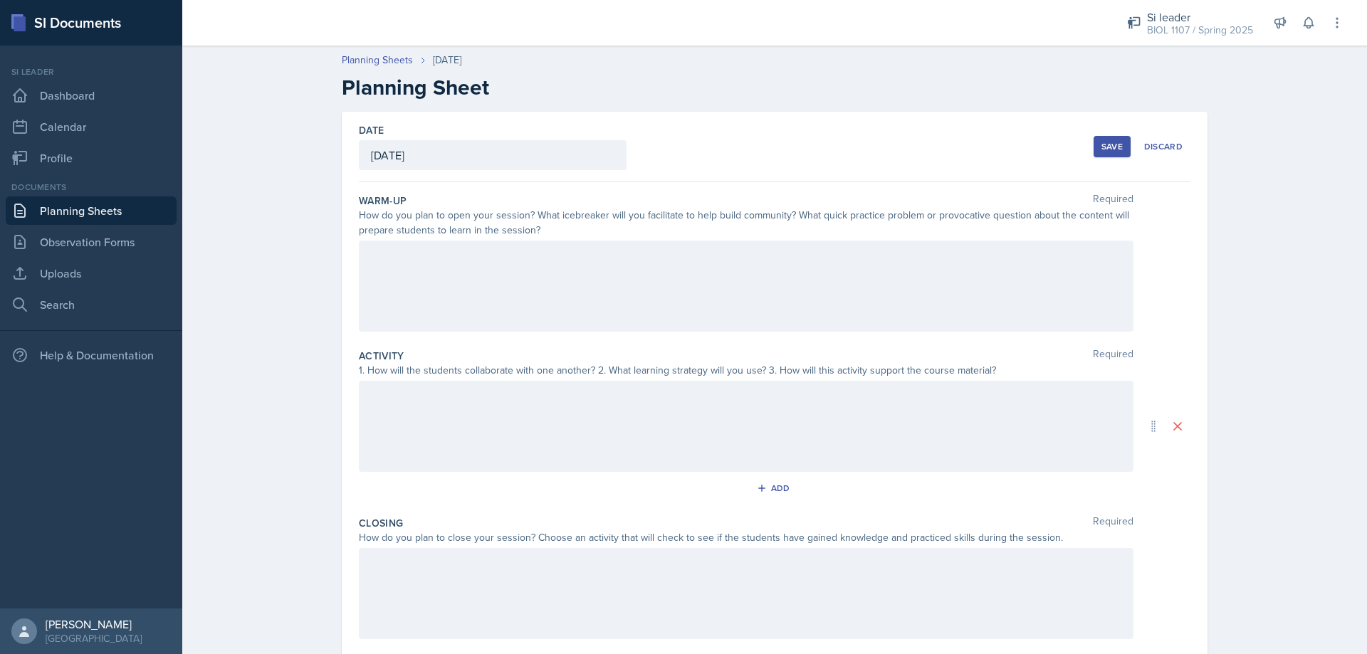
click at [100, 211] on link "Planning Sheets" at bounding box center [91, 210] width 171 height 28
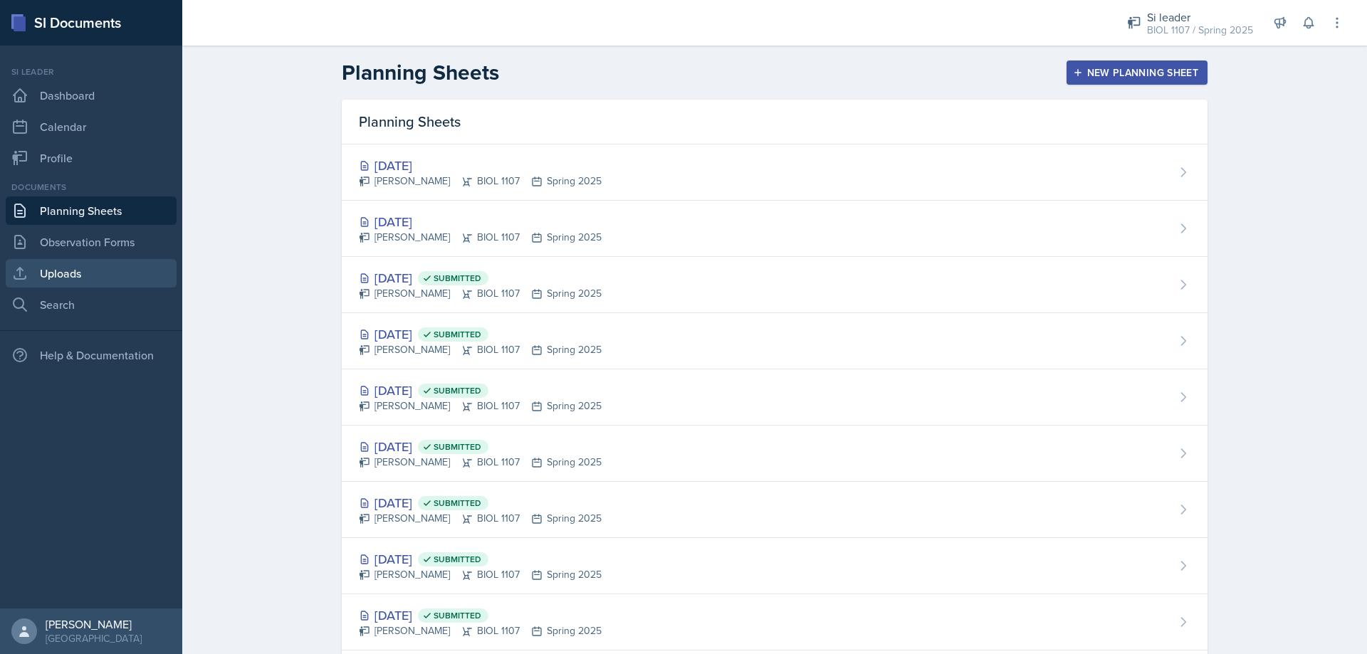
click at [75, 265] on link "Uploads" at bounding box center [91, 273] width 171 height 28
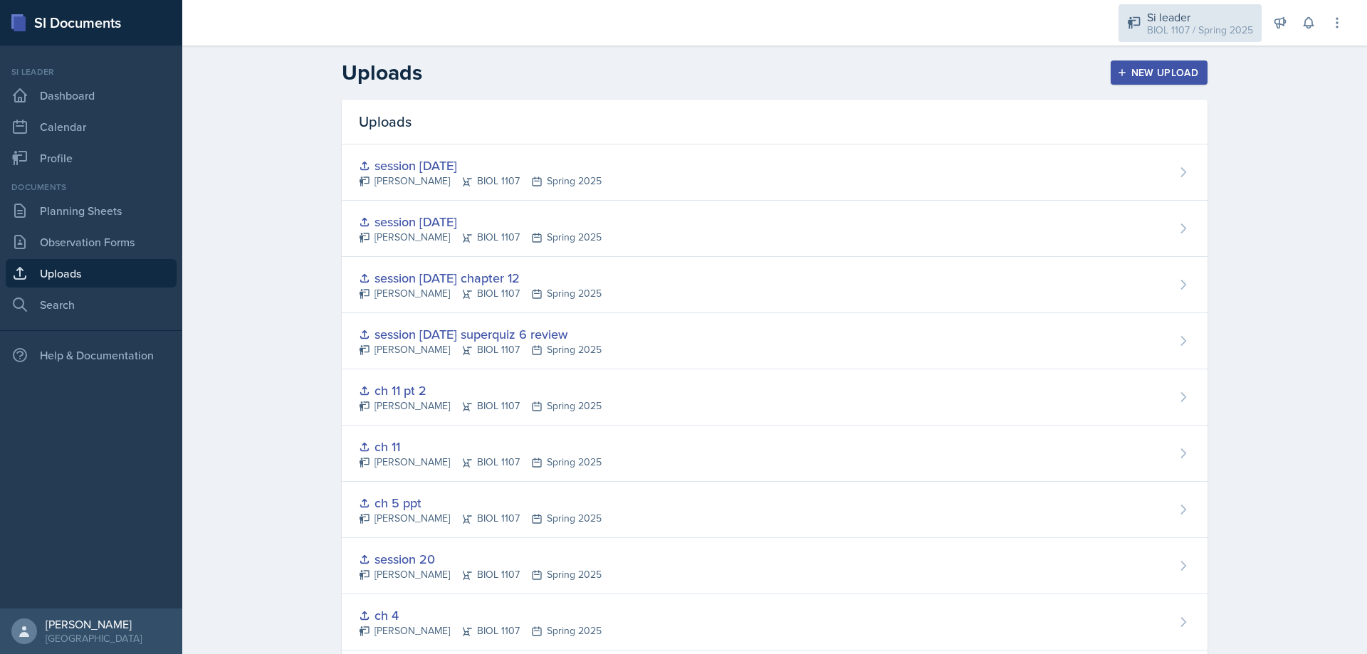
click at [1221, 24] on div "BIOL 1107 / Spring 2025" at bounding box center [1200, 30] width 106 height 15
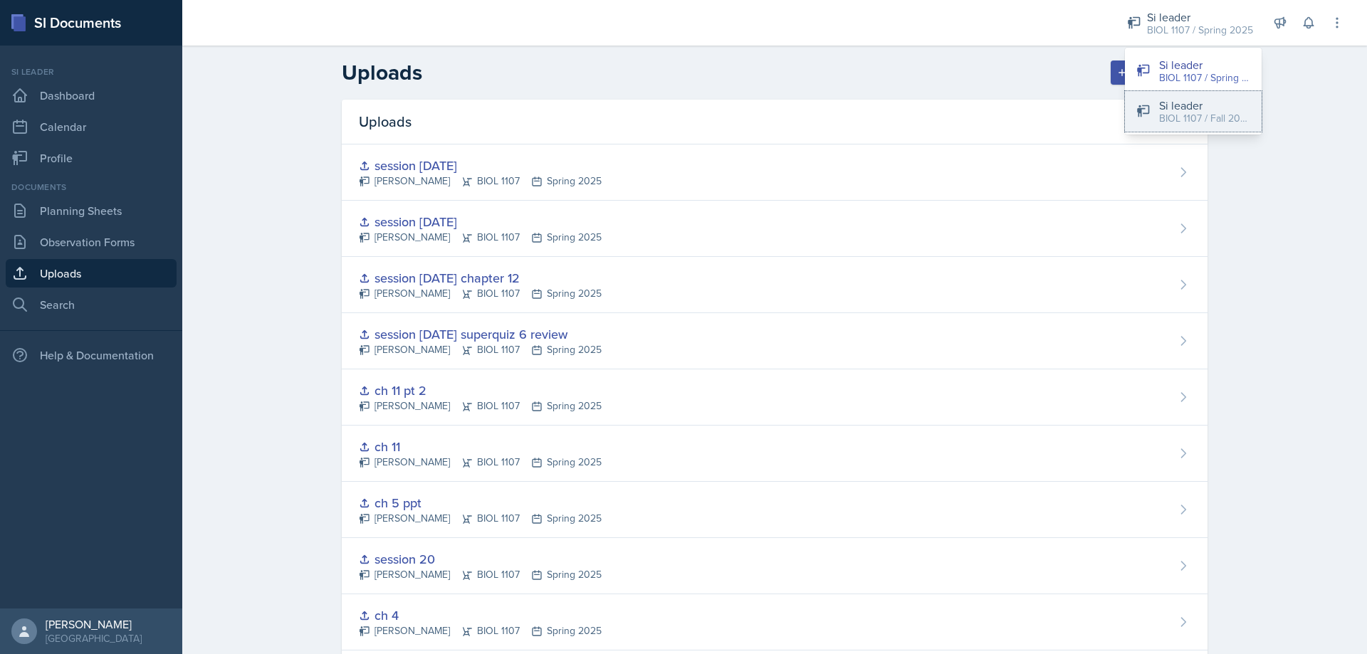
click at [1200, 115] on div "BIOL 1107 / Fall 2025" at bounding box center [1204, 118] width 91 height 15
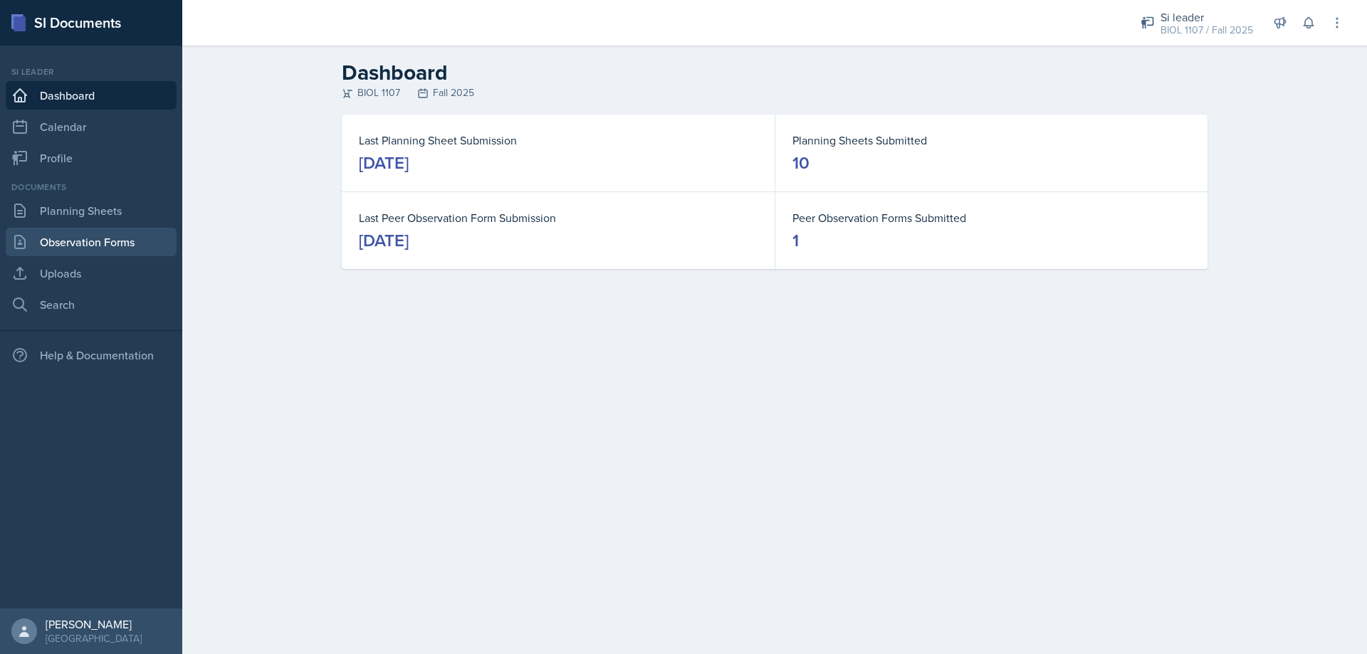
click at [85, 246] on link "Observation Forms" at bounding box center [91, 242] width 171 height 28
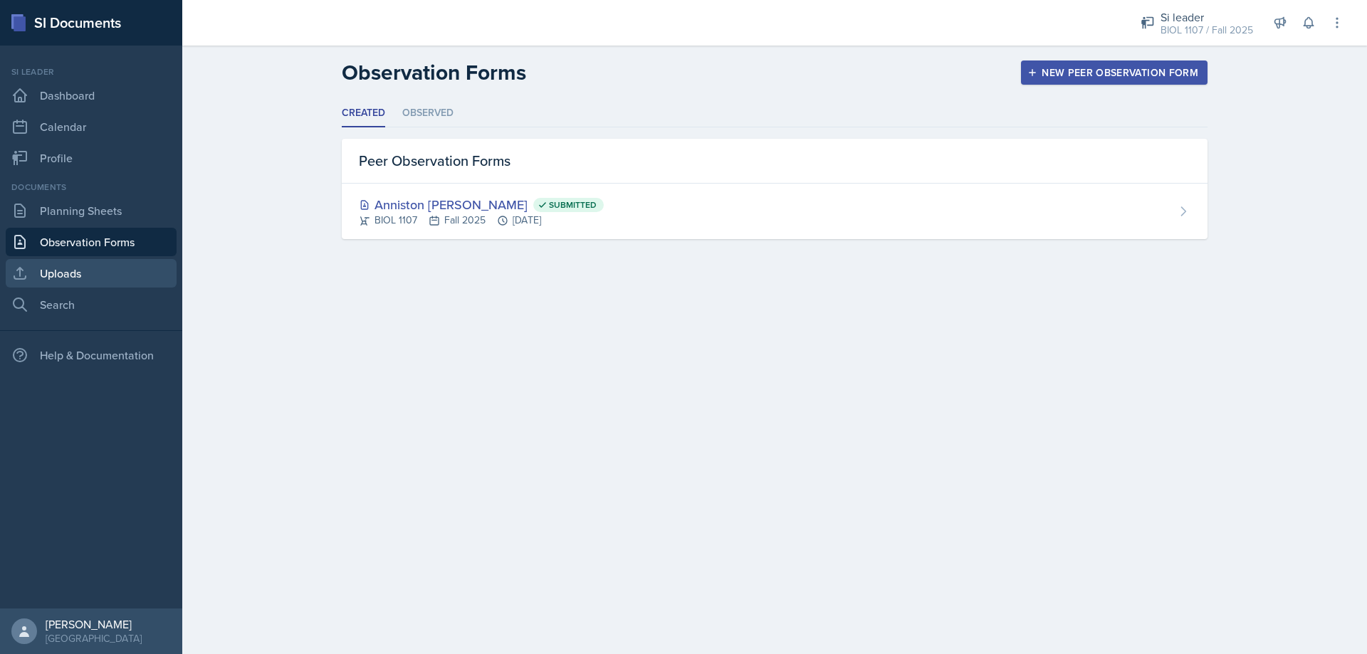
click at [78, 270] on link "Uploads" at bounding box center [91, 273] width 171 height 28
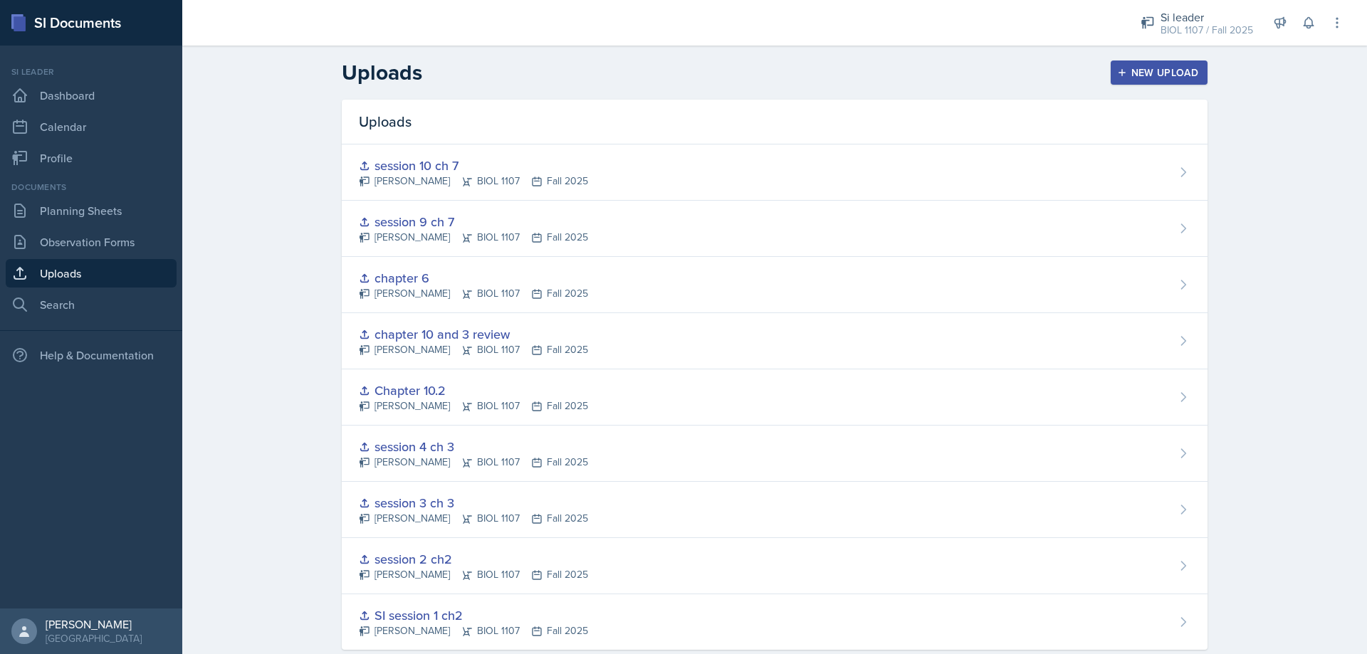
click at [100, 226] on div "Documents Planning Sheets Observation Forms Uploads Search" at bounding box center [91, 250] width 171 height 138
click at [108, 211] on link "Planning Sheets" at bounding box center [91, 210] width 171 height 28
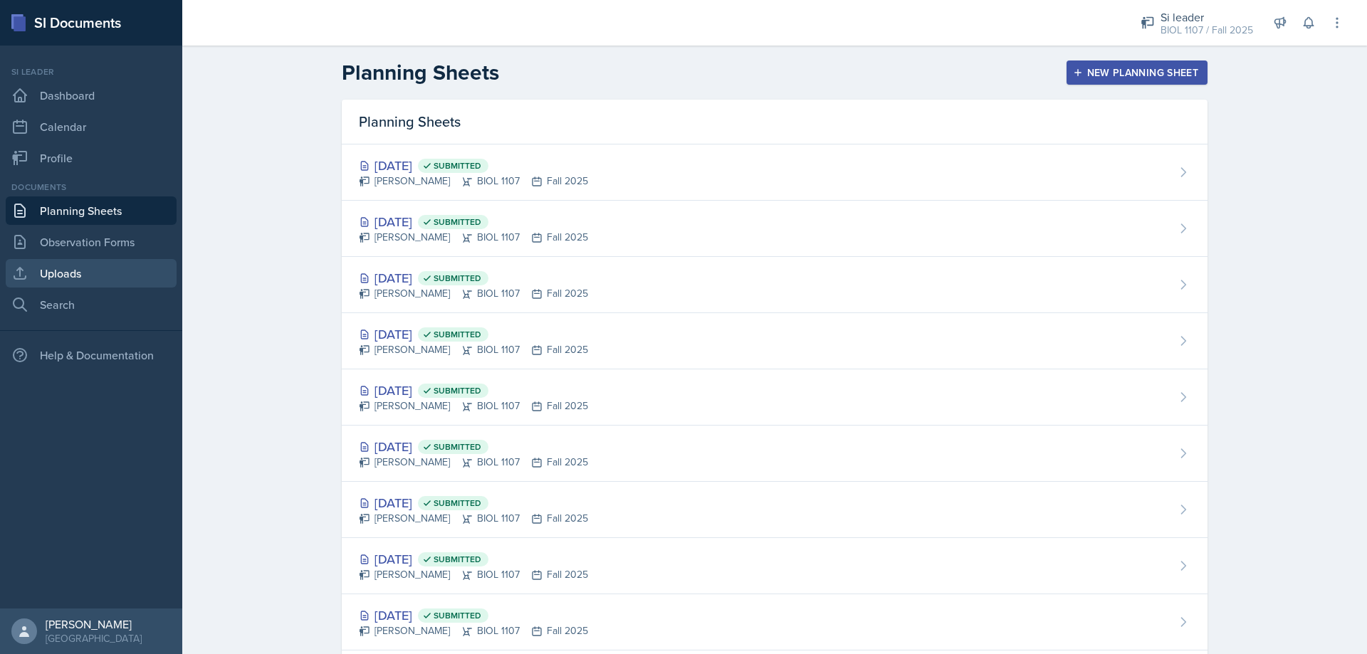
click at [68, 274] on link "Uploads" at bounding box center [91, 273] width 171 height 28
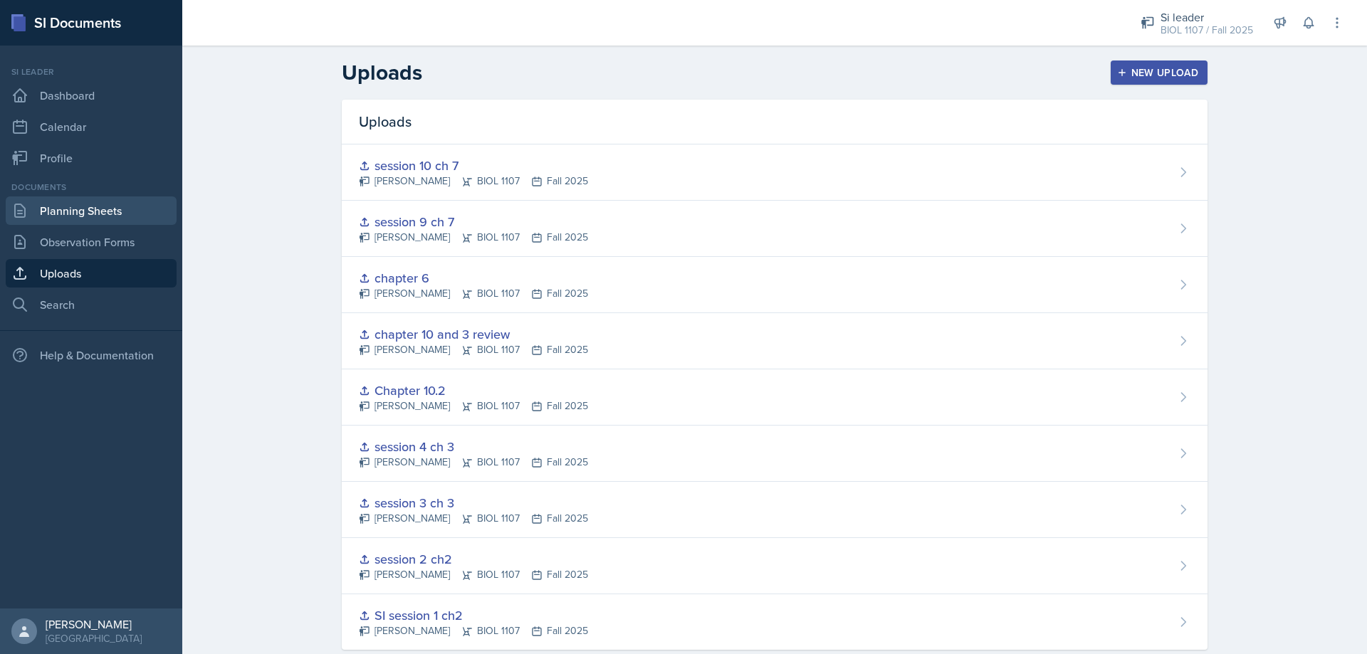
click at [76, 217] on link "Planning Sheets" at bounding box center [91, 210] width 171 height 28
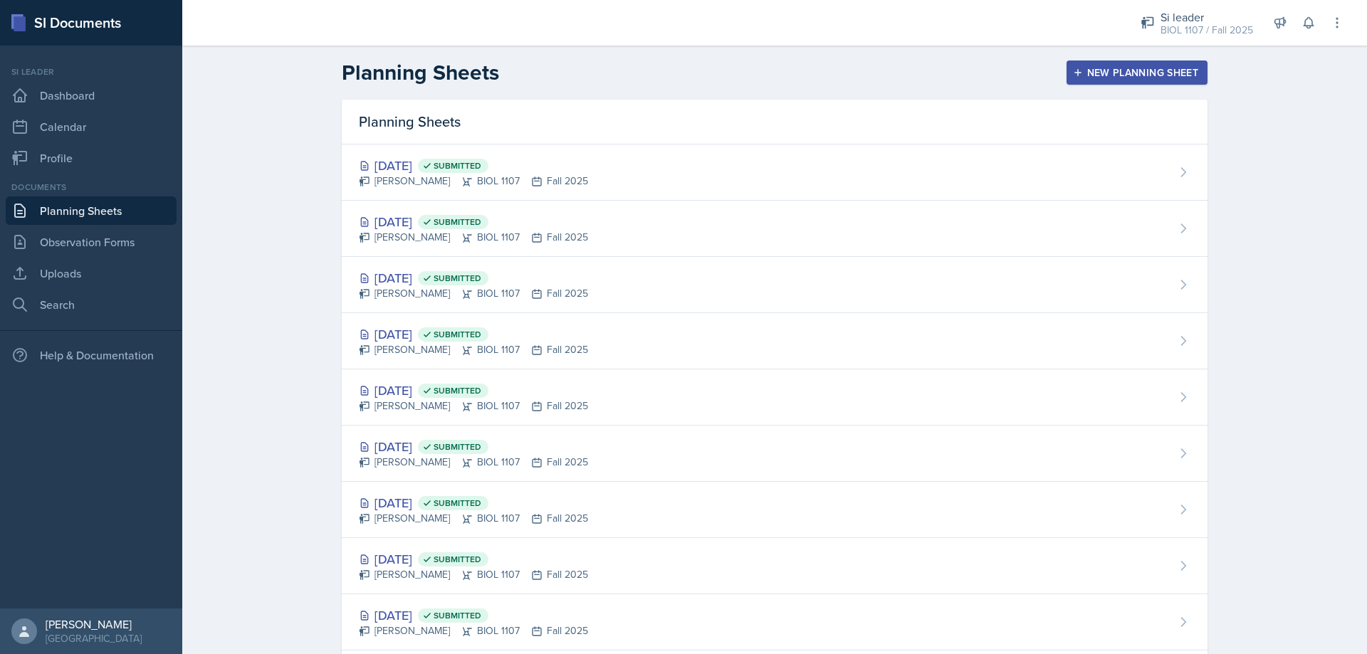
click at [1125, 86] on header "Planning Sheets New Planning Sheet" at bounding box center [774, 73] width 1184 height 54
click at [1122, 70] on div "New Planning Sheet" at bounding box center [1136, 72] width 122 height 11
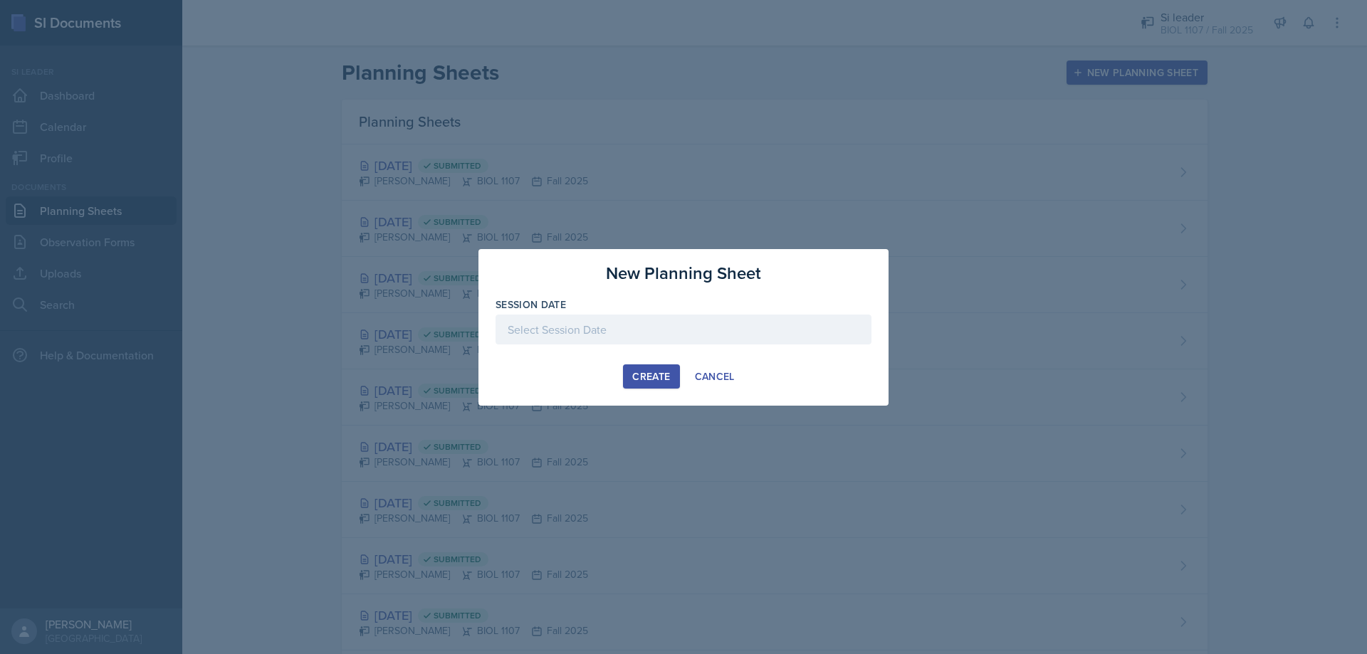
click at [636, 326] on div at bounding box center [683, 330] width 376 height 30
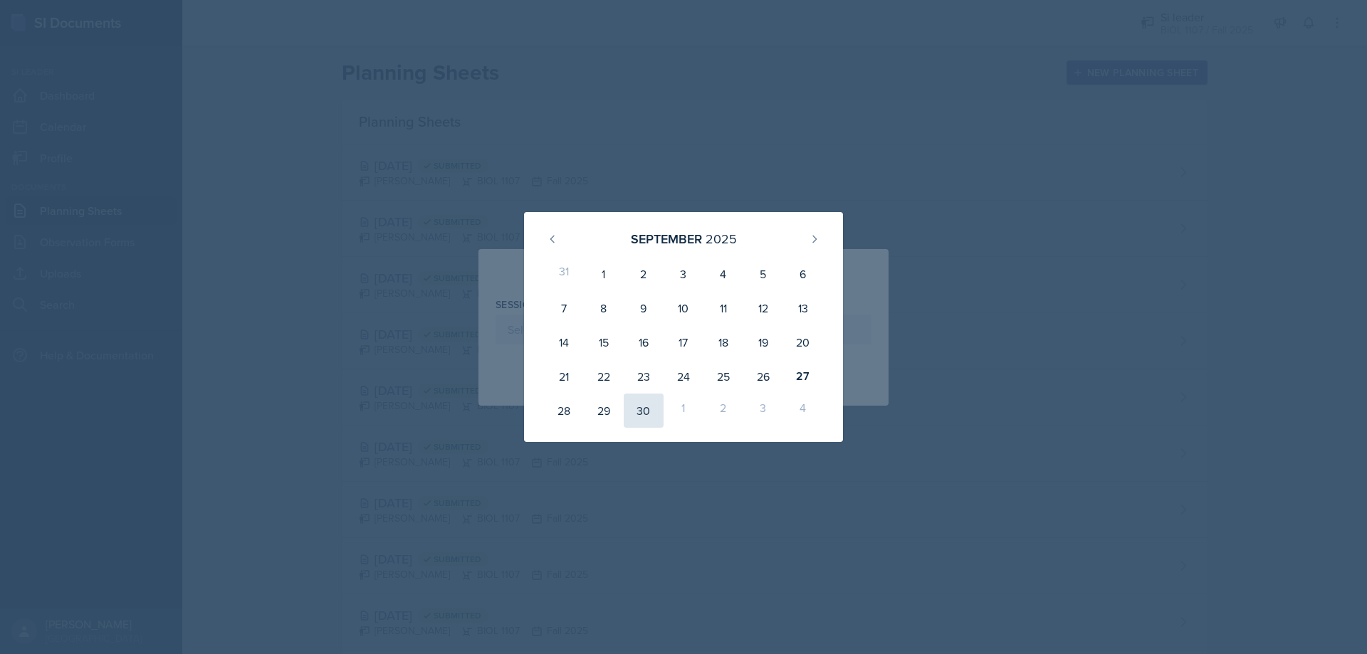
click at [648, 414] on div "30" at bounding box center [644, 411] width 40 height 34
type input "[DATE]"
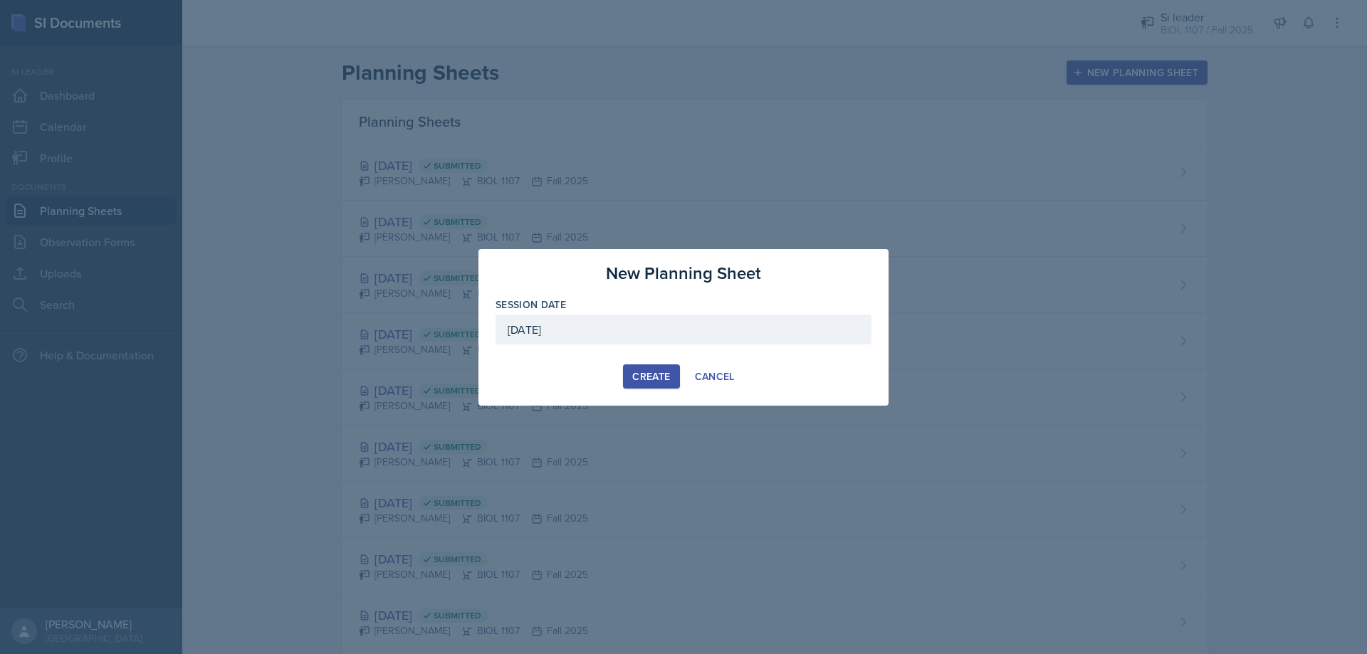
click at [648, 381] on div "Create" at bounding box center [651, 376] width 38 height 11
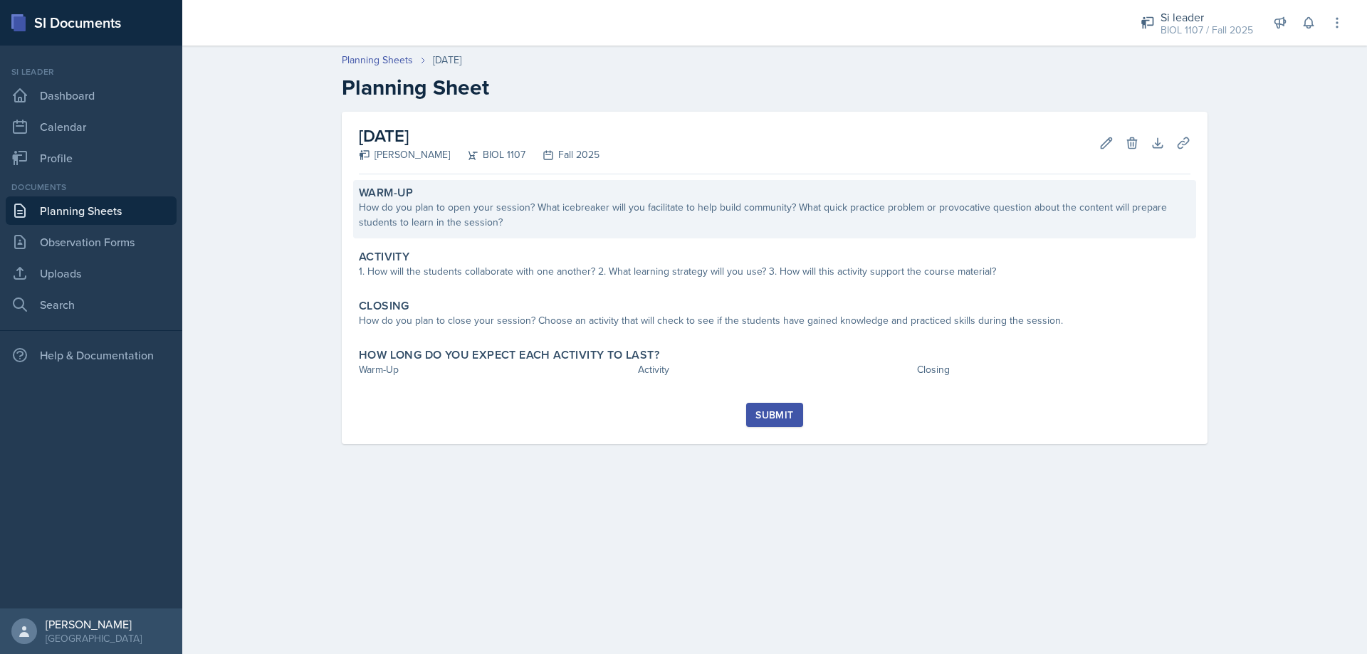
click at [532, 194] on div "Warm-Up" at bounding box center [774, 193] width 831 height 14
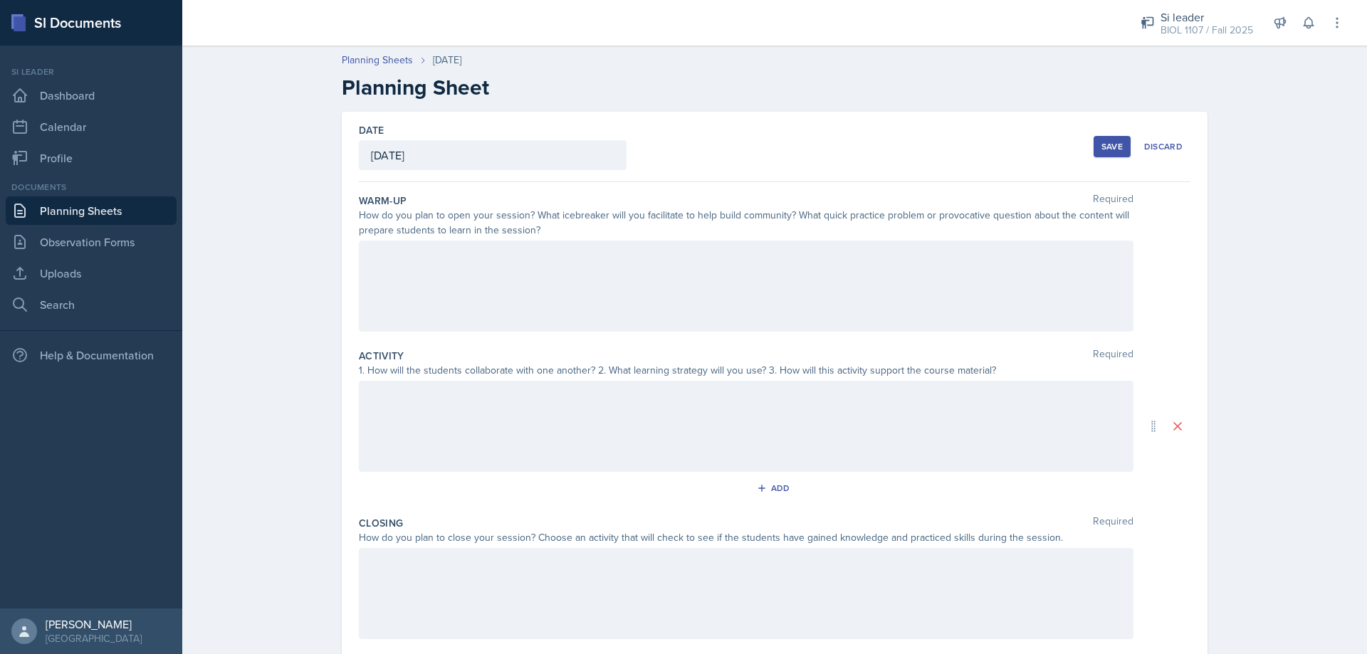
click at [270, 110] on header "Planning Sheets [DATE] Planning Sheet" at bounding box center [774, 76] width 1184 height 76
click at [1219, 21] on div "Si leader" at bounding box center [1206, 17] width 93 height 17
click at [1192, 85] on div "BIOL 1107 / Spring 2025" at bounding box center [1204, 77] width 91 height 15
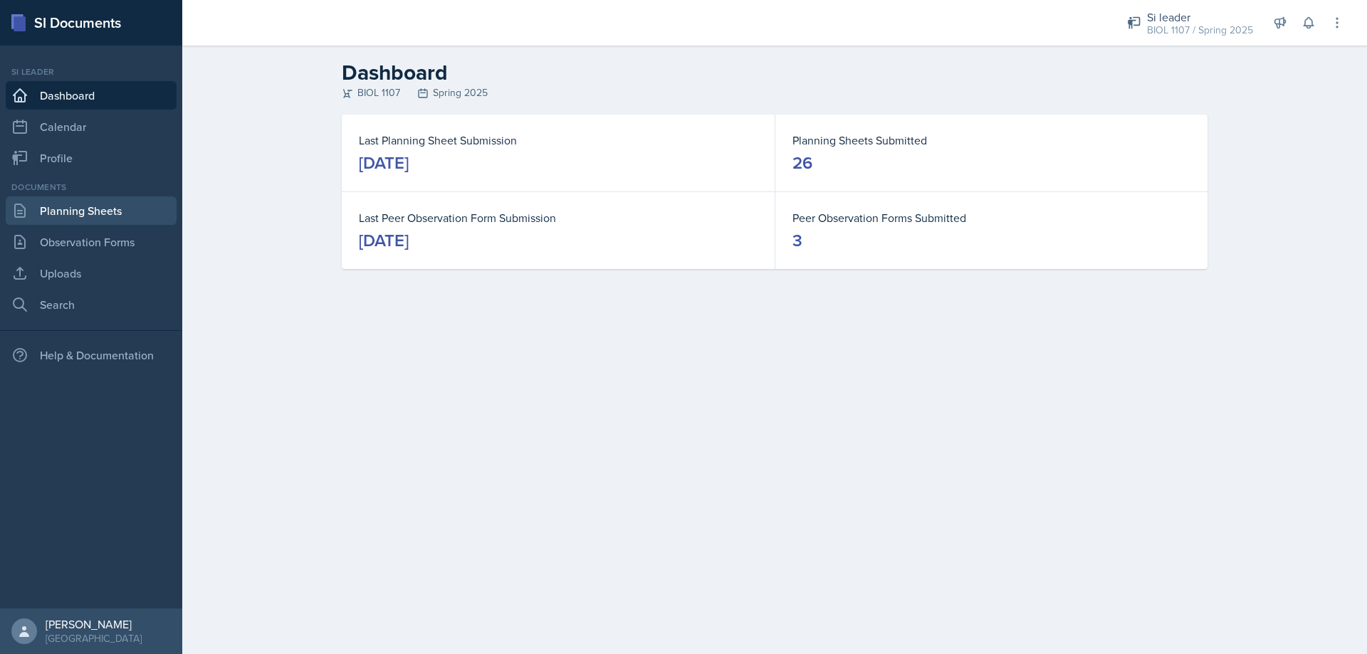
click at [82, 218] on link "Planning Sheets" at bounding box center [91, 210] width 171 height 28
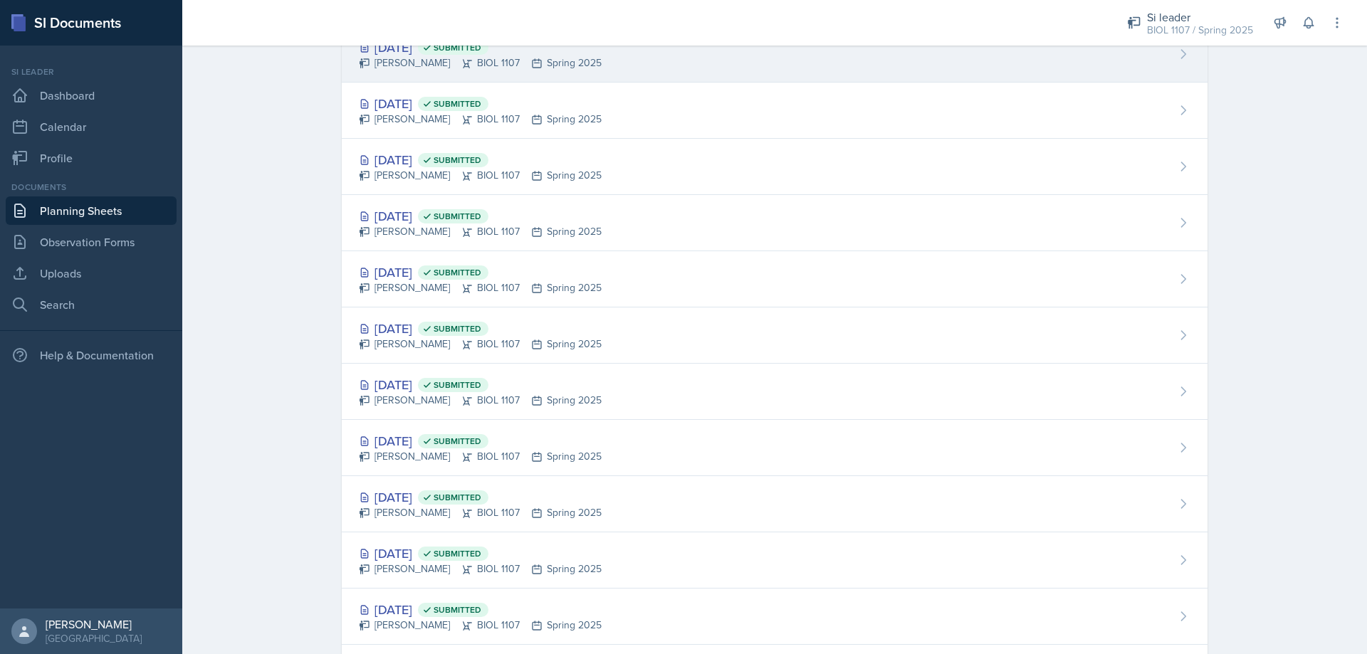
scroll to position [846, 0]
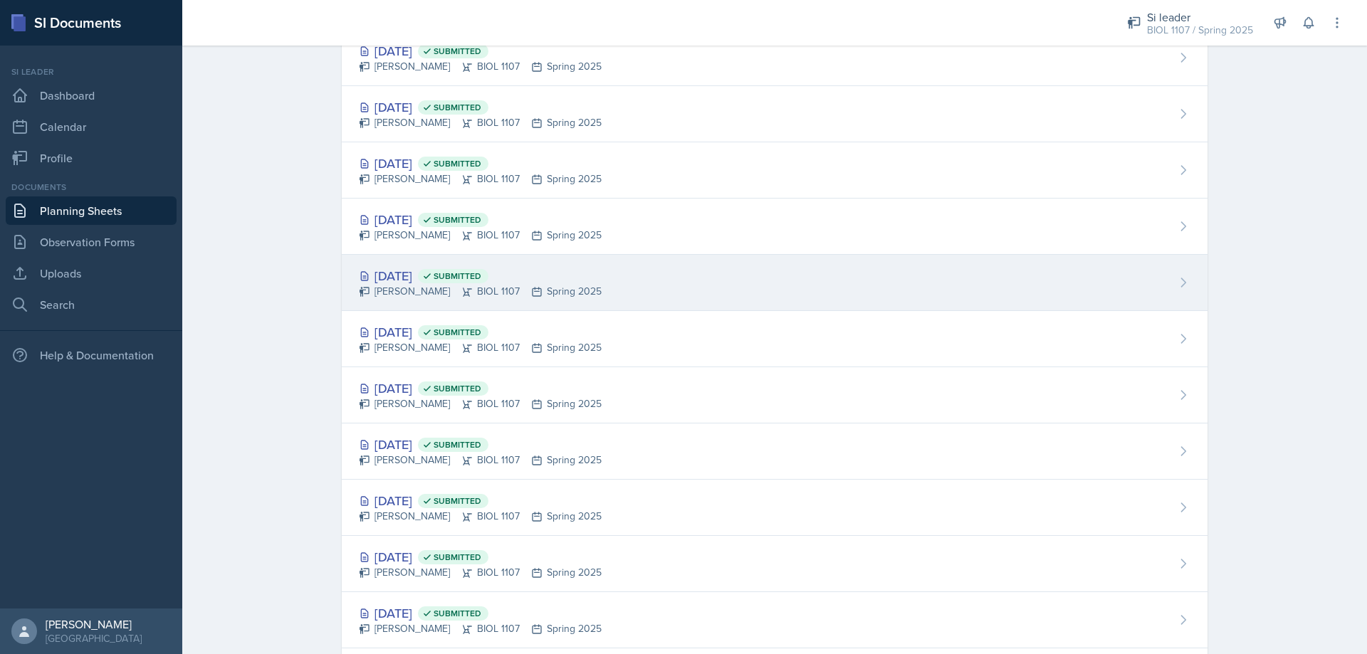
click at [553, 293] on div "[PERSON_NAME] BIOL 1107 Spring 2025" at bounding box center [480, 291] width 243 height 15
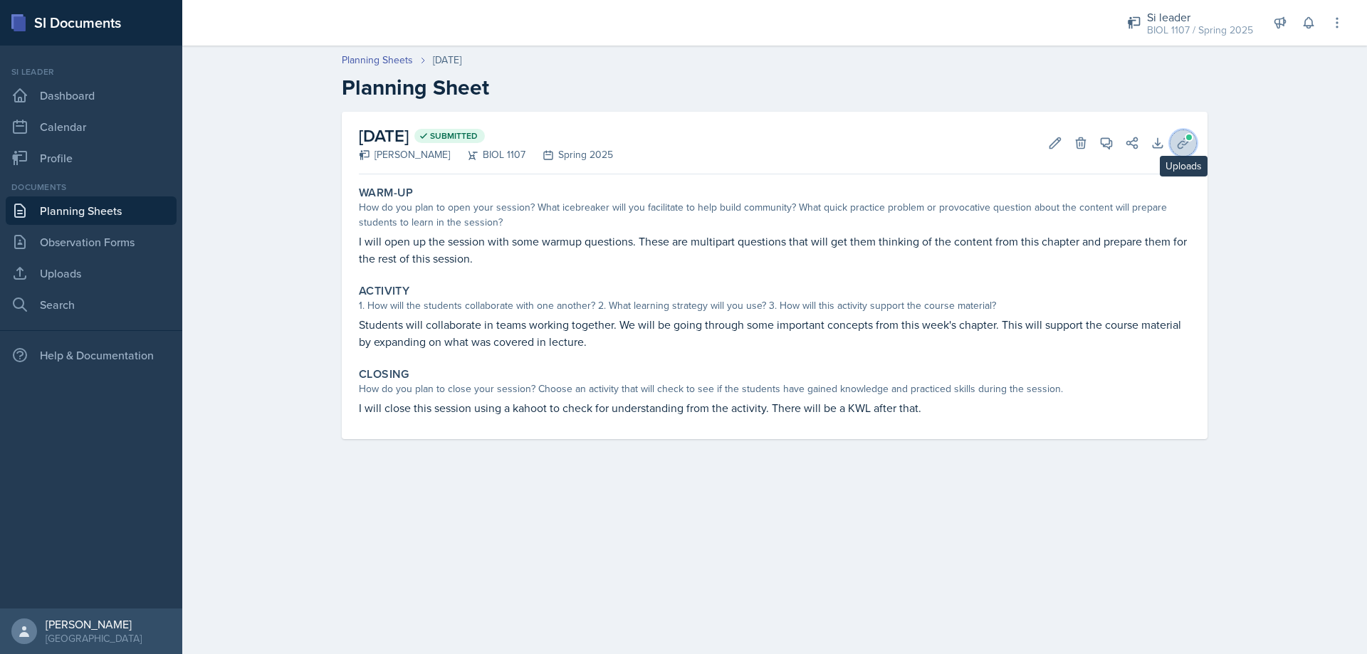
click at [1184, 140] on icon at bounding box center [1183, 143] width 14 height 14
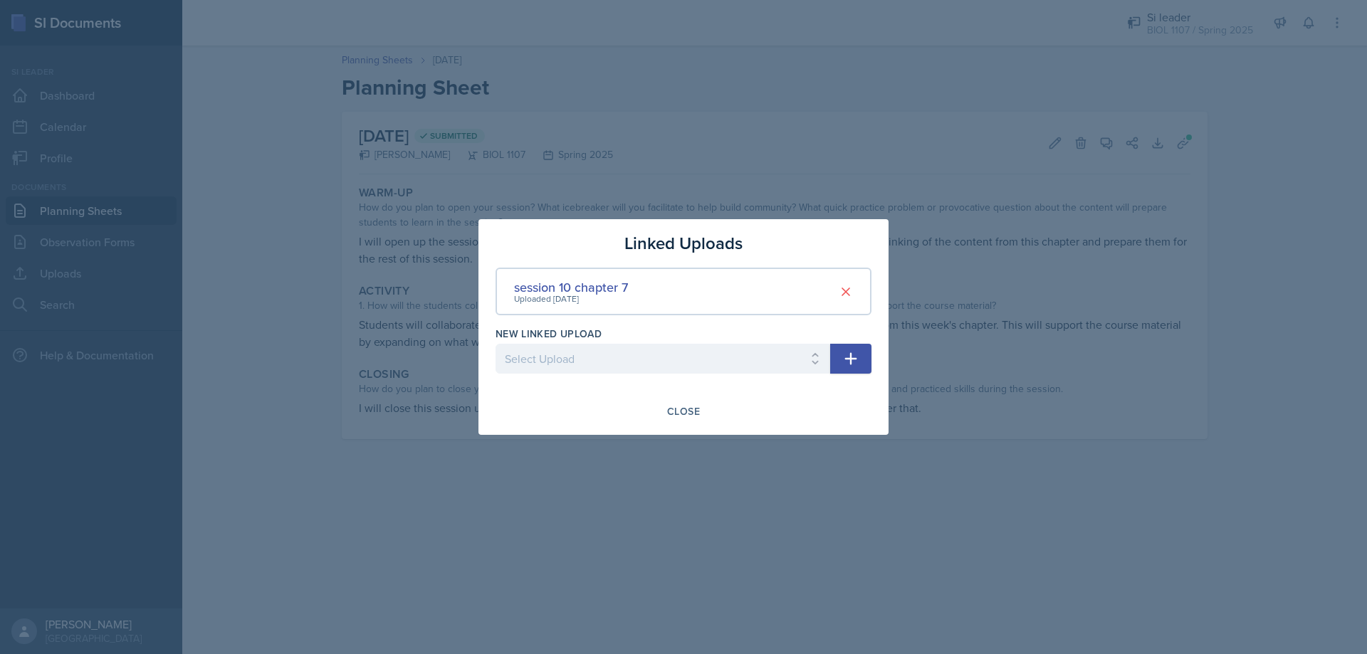
click at [975, 243] on div at bounding box center [683, 327] width 1367 height 654
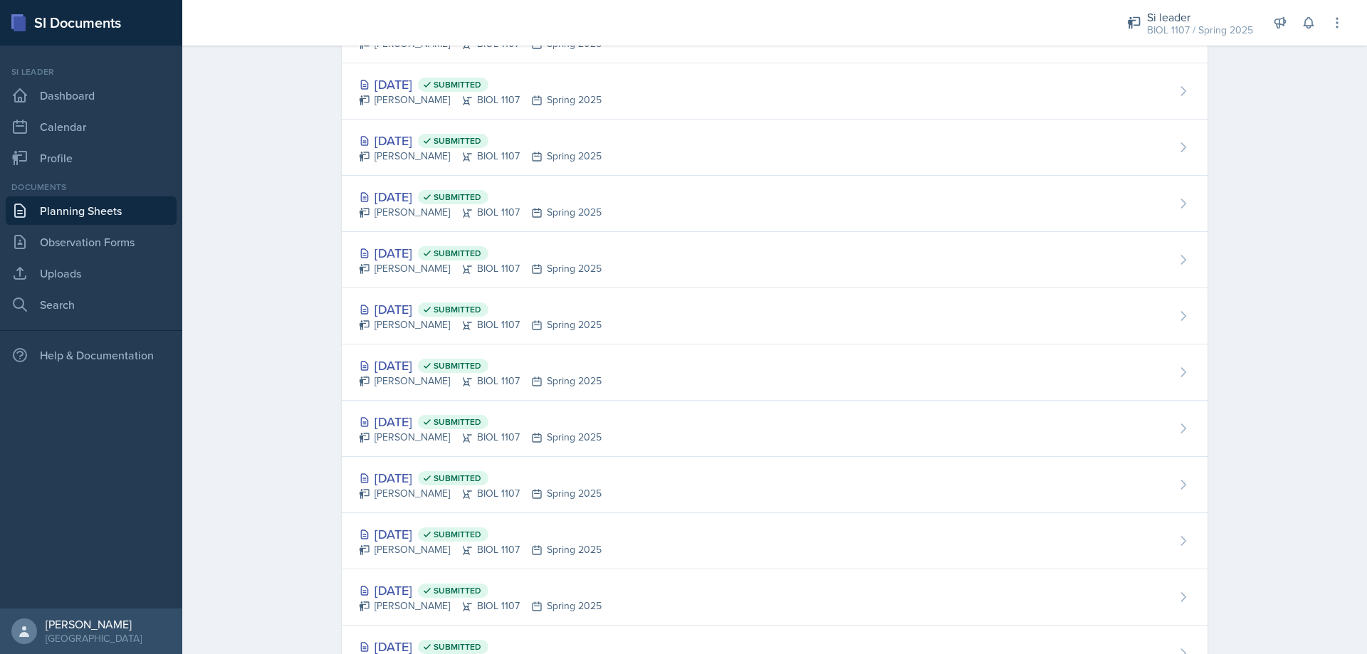
scroll to position [658, 0]
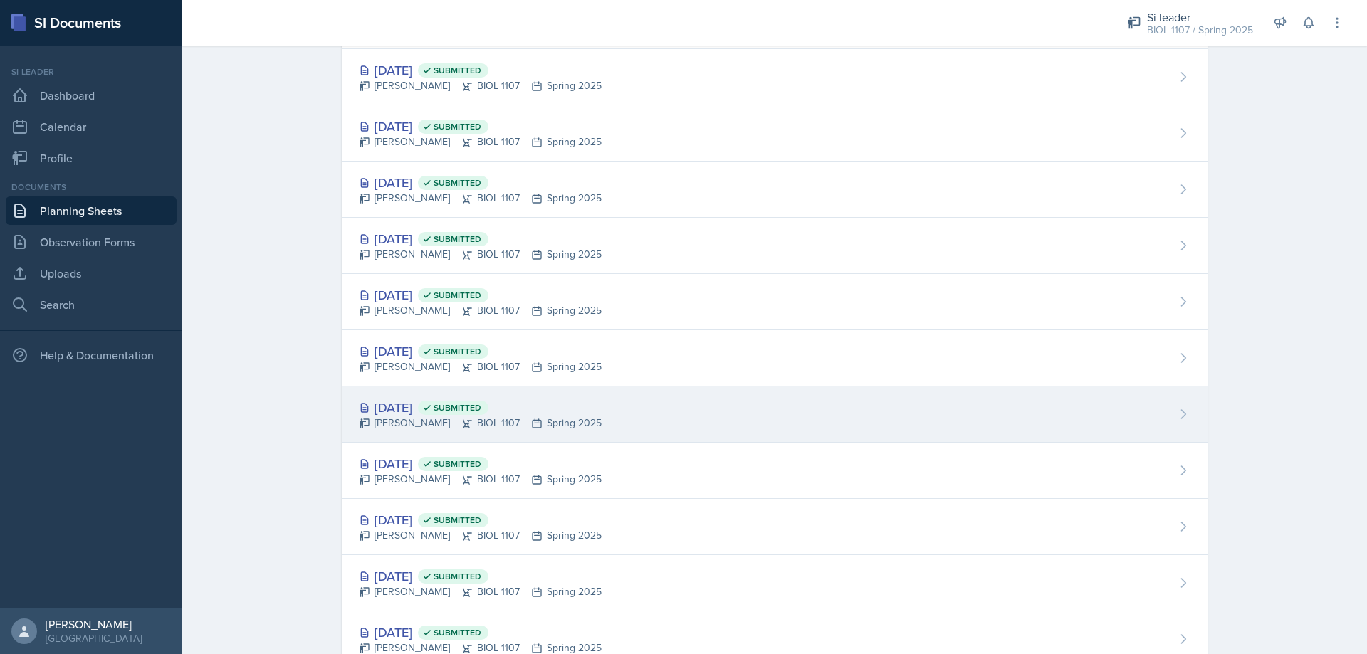
click at [691, 415] on div "[DATE] Submitted [PERSON_NAME] BIOL 1107 Spring 2025" at bounding box center [775, 414] width 866 height 56
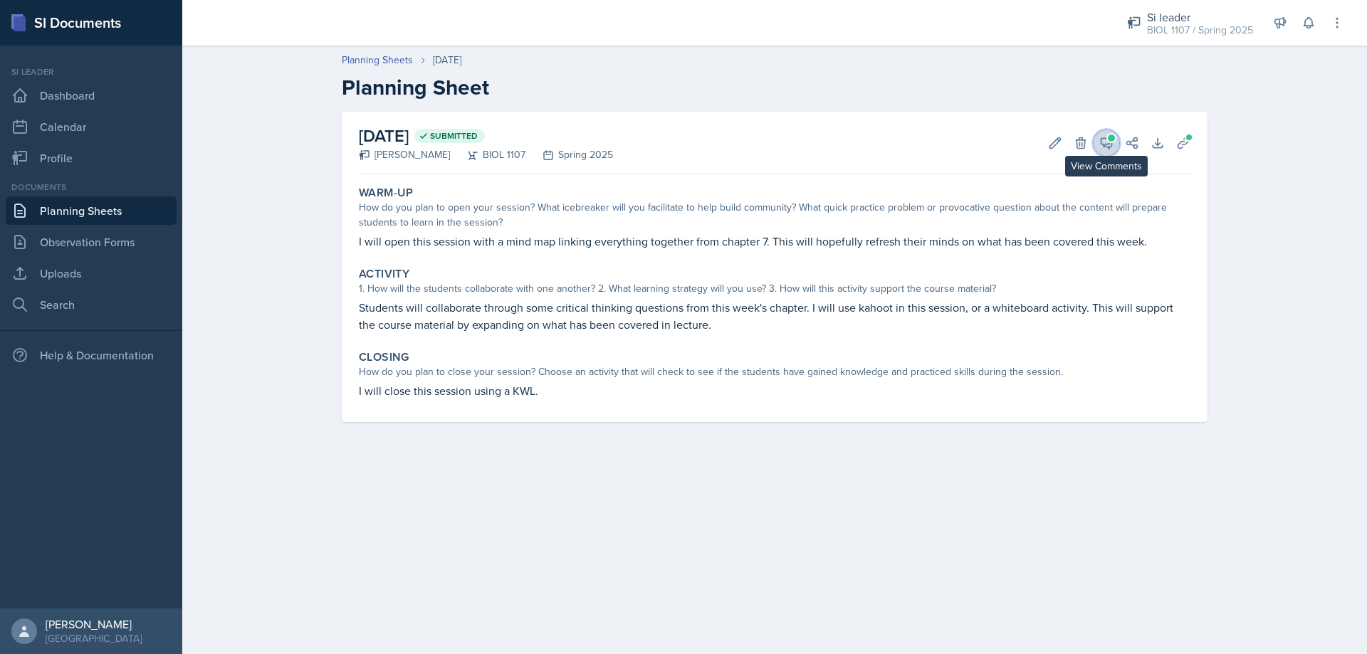
click at [1098, 144] on button "View Comments" at bounding box center [1106, 143] width 26 height 26
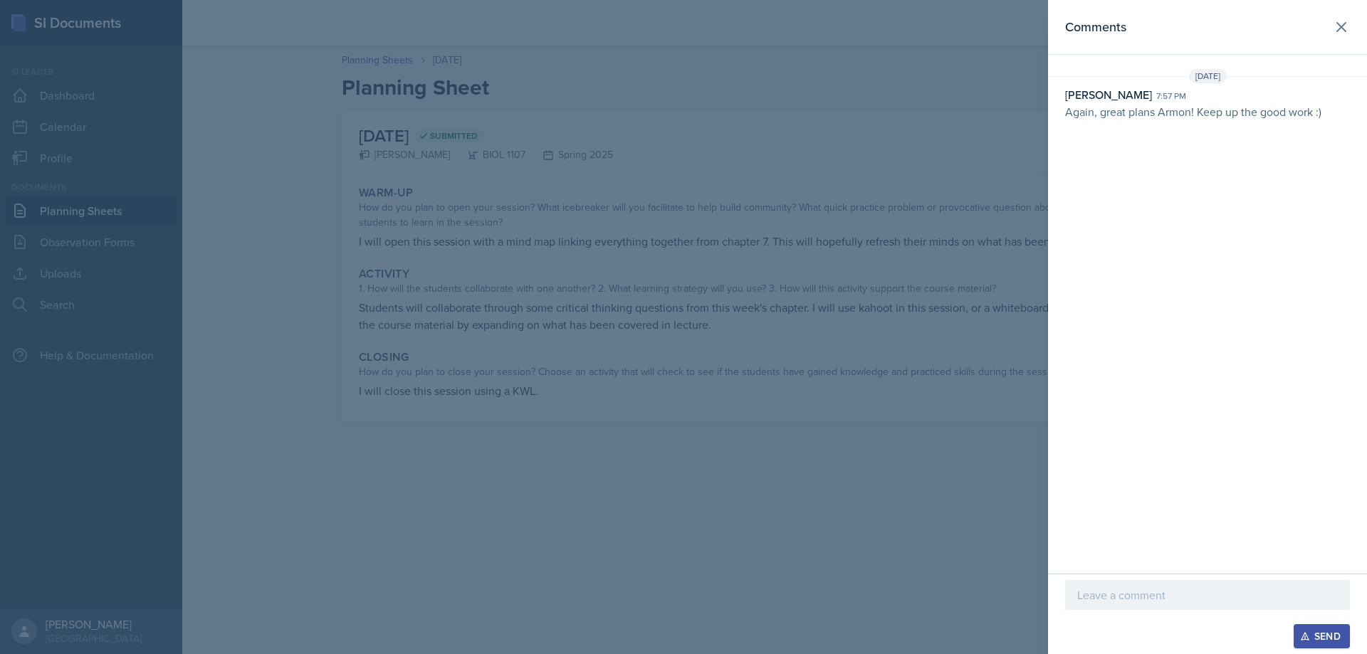
click at [922, 191] on div at bounding box center [683, 327] width 1367 height 654
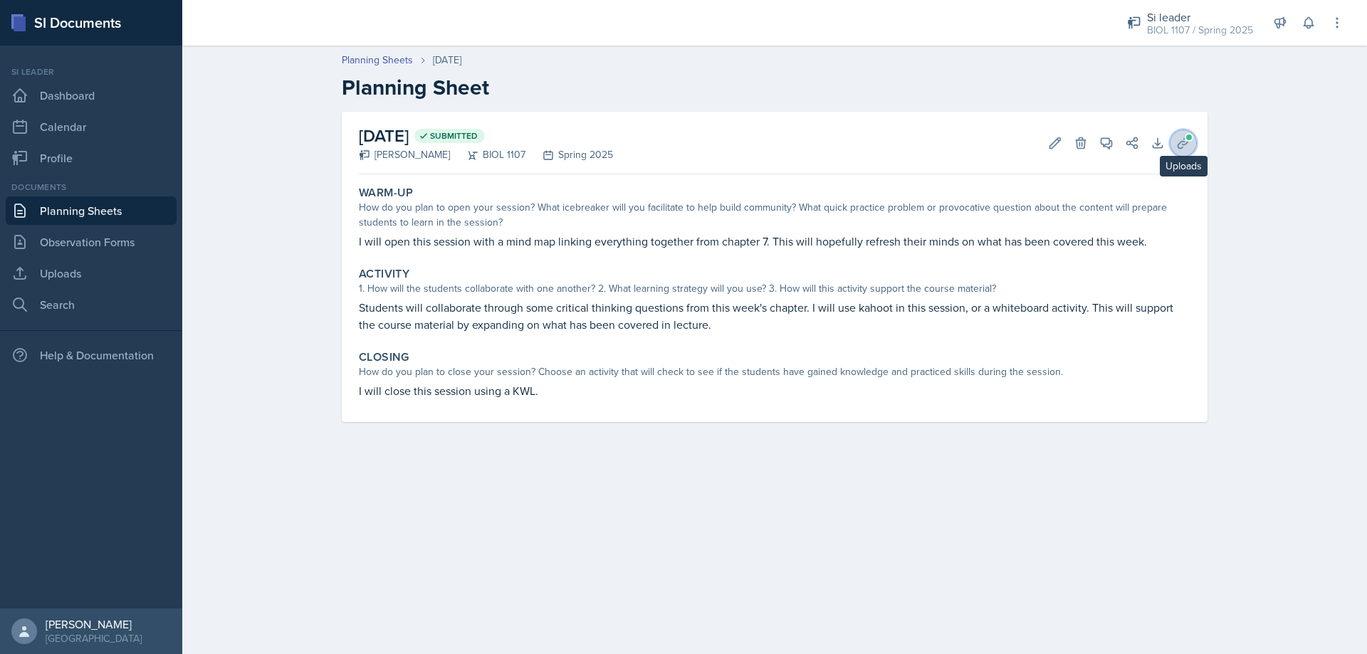
click at [1183, 137] on icon at bounding box center [1183, 143] width 14 height 14
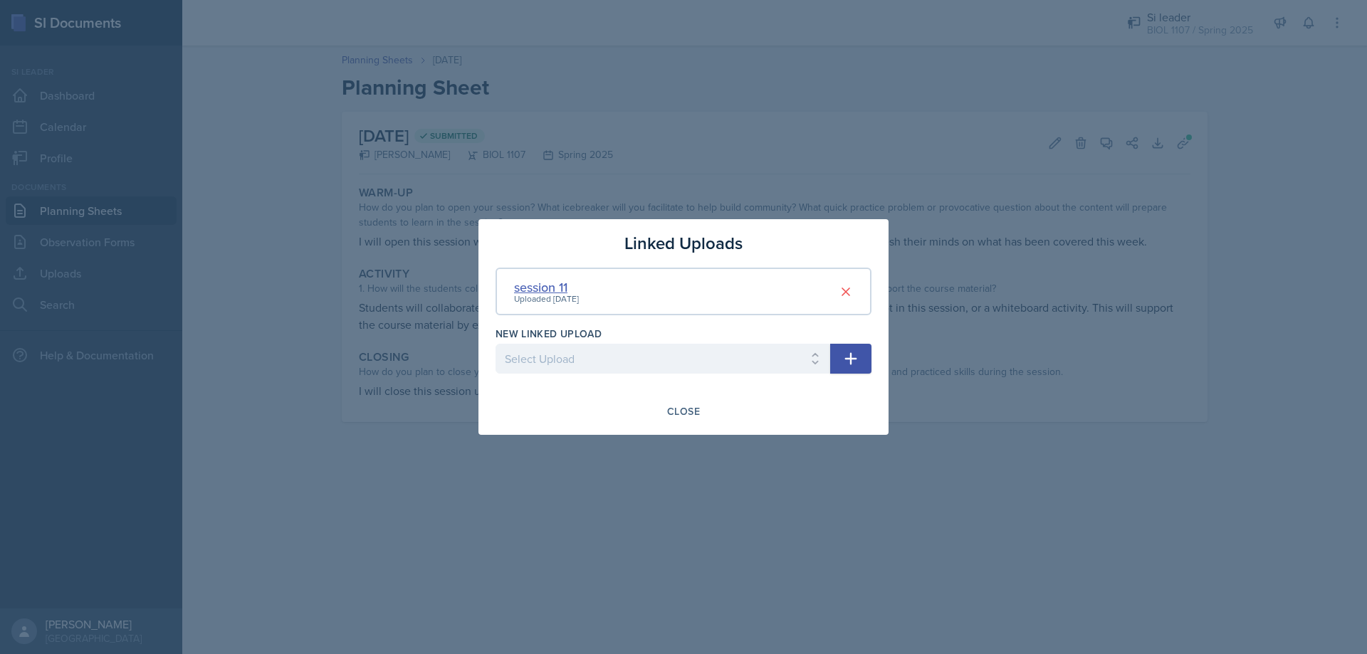
click at [537, 290] on div "session 11" at bounding box center [546, 287] width 65 height 19
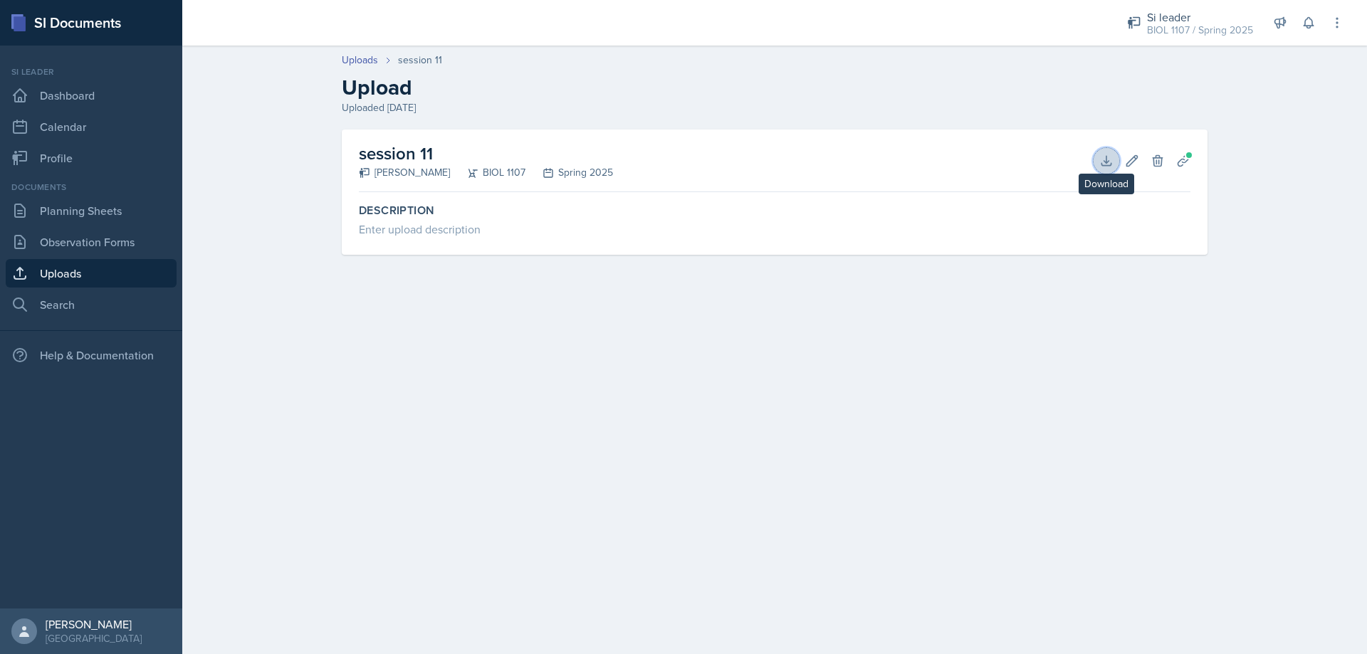
click at [1103, 158] on icon at bounding box center [1106, 161] width 14 height 14
click at [912, 256] on div "session 11 [PERSON_NAME] BIOL 1107 Spring 2025 Download Edit Delete Planning Sh…" at bounding box center [774, 209] width 911 height 159
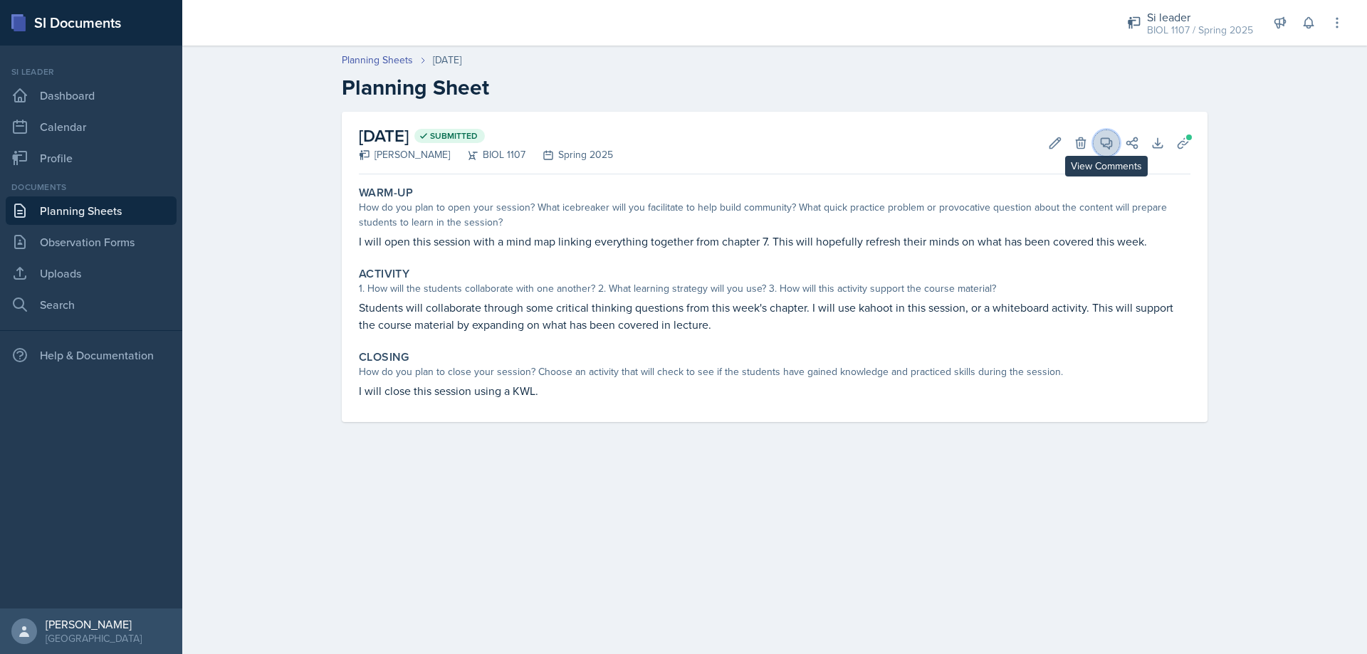
click at [1107, 141] on icon at bounding box center [1106, 143] width 14 height 14
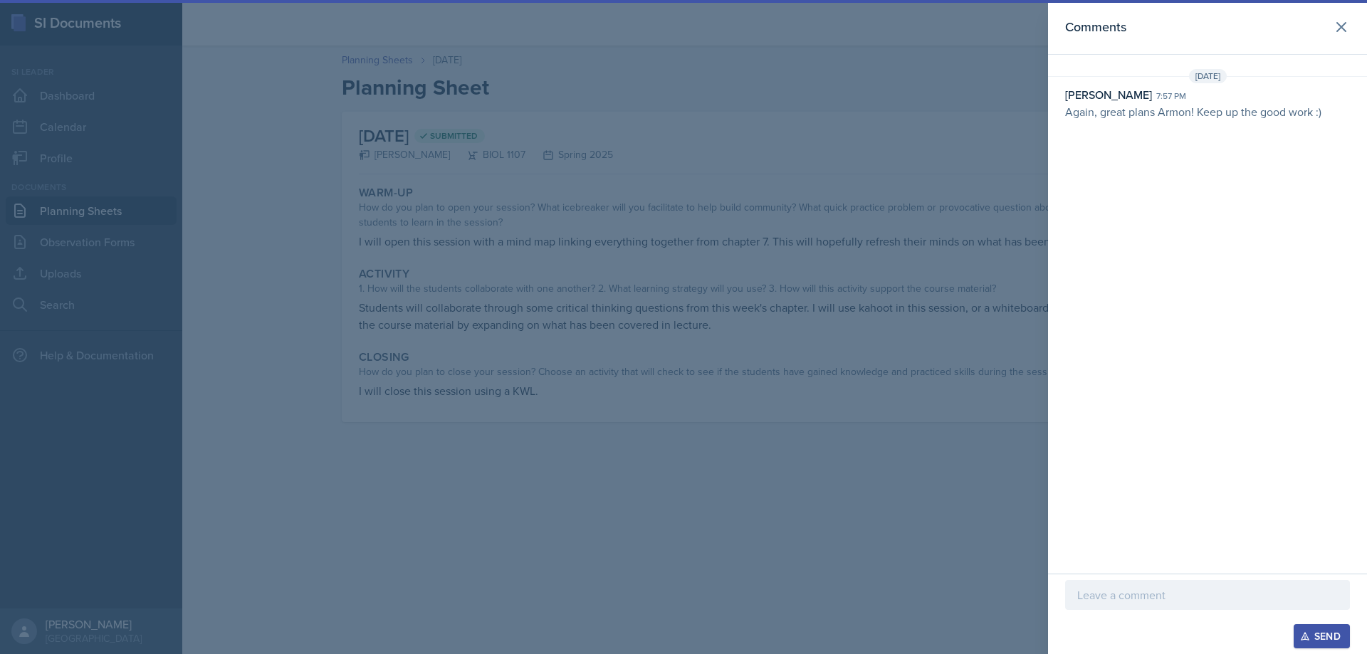
click at [900, 211] on div at bounding box center [683, 327] width 1367 height 654
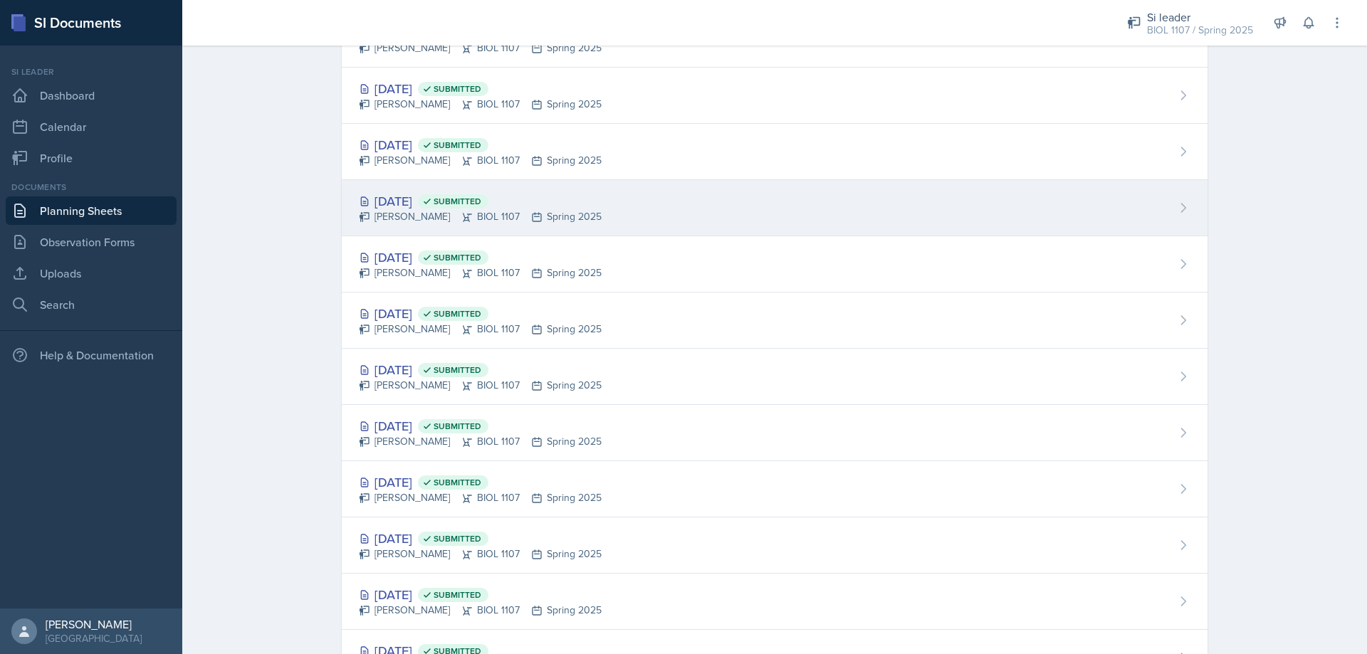
scroll to position [470, 0]
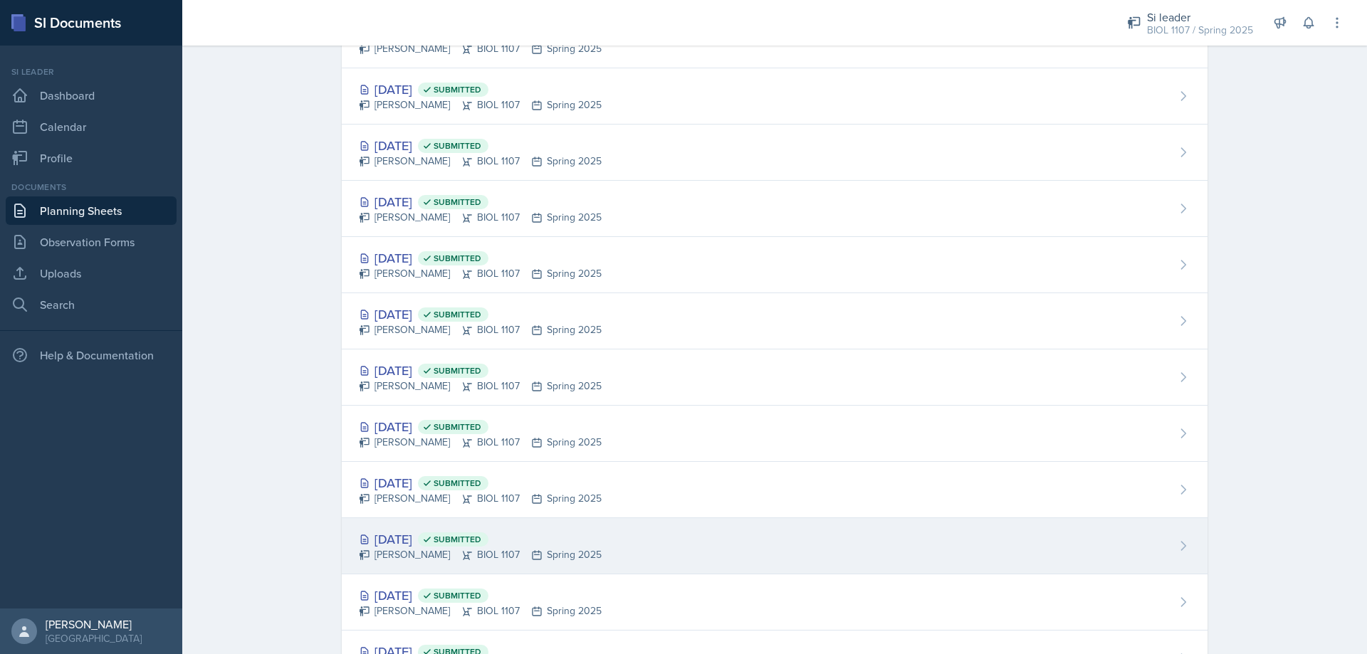
click at [649, 542] on div "[DATE] Submitted [PERSON_NAME] BIOL 1107 Spring 2025" at bounding box center [775, 546] width 866 height 56
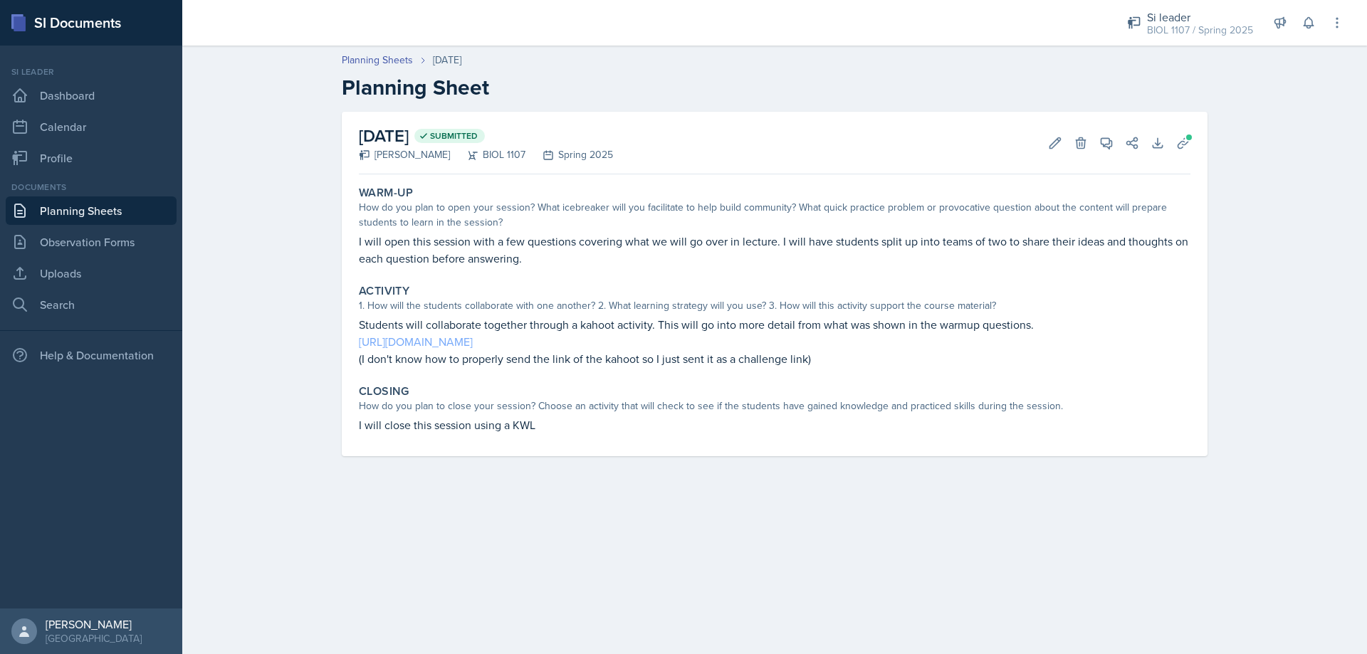
click at [473, 344] on link "[URL][DOMAIN_NAME]" at bounding box center [416, 342] width 114 height 16
click at [1189, 145] on icon at bounding box center [1183, 143] width 14 height 14
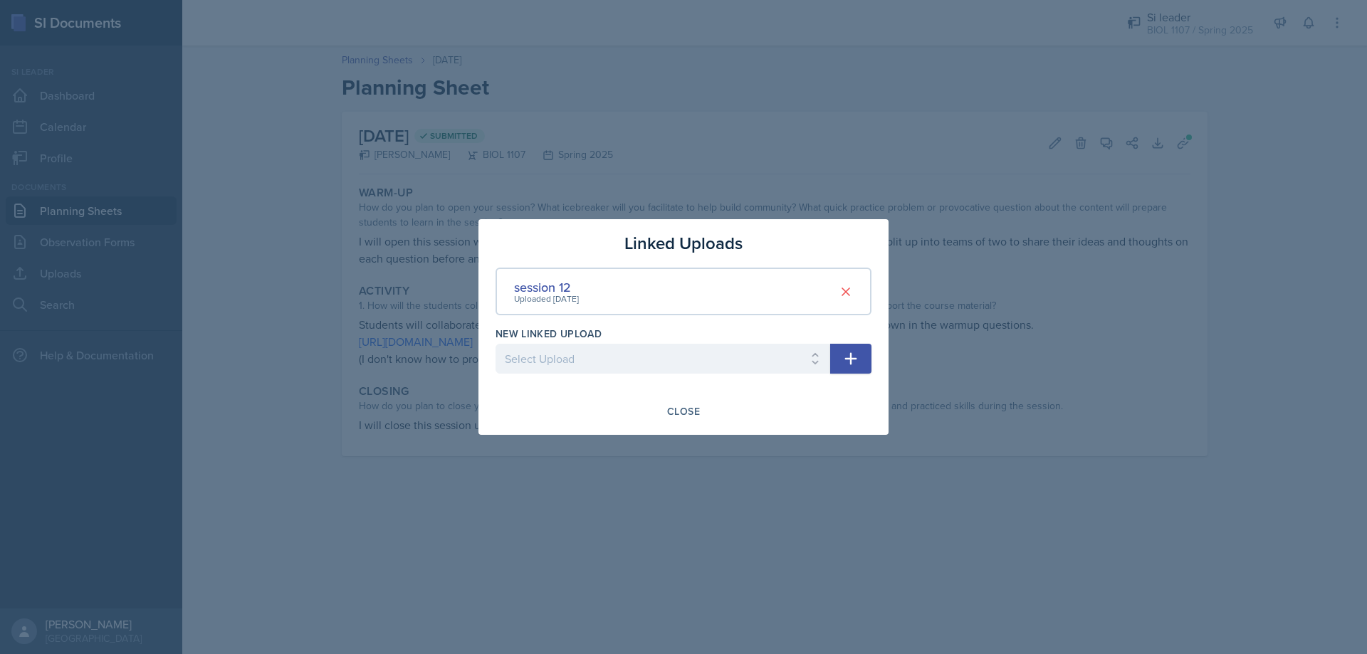
click at [1317, 66] on div at bounding box center [683, 327] width 1367 height 654
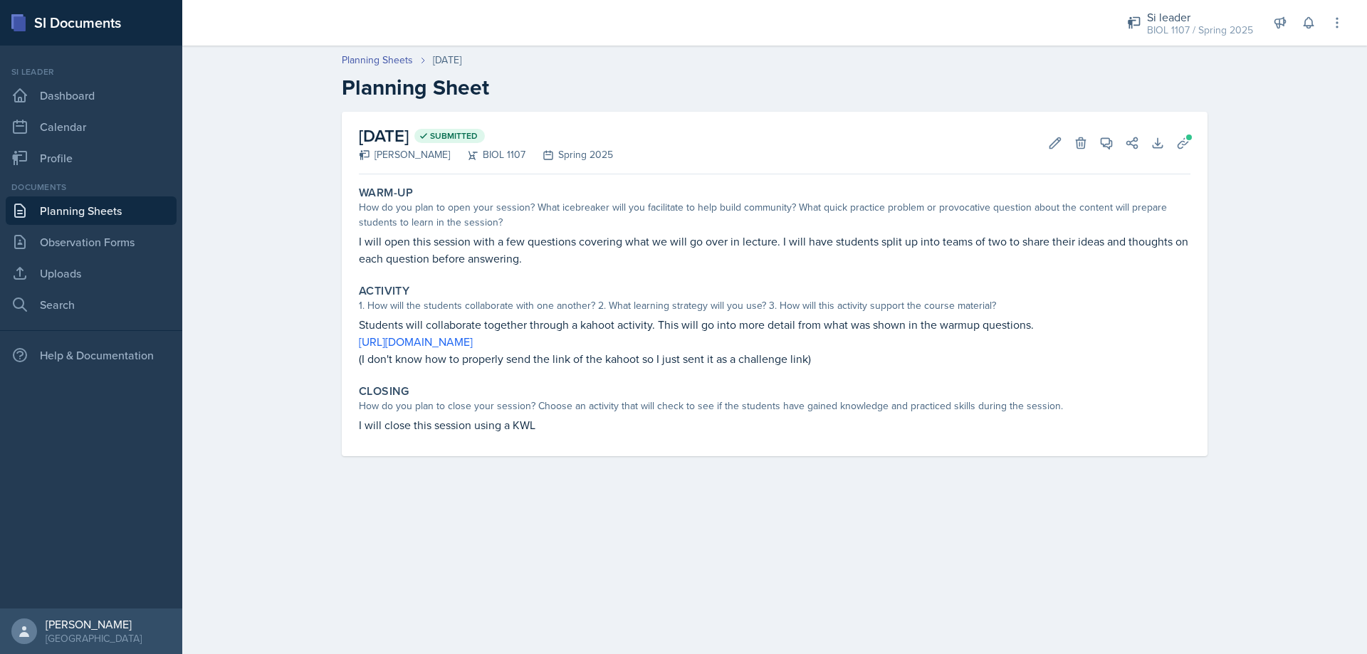
drag, startPoint x: 834, startPoint y: 175, endPoint x: 843, endPoint y: 175, distance: 9.3
click at [835, 175] on div "[DATE] Submitted [PERSON_NAME] BIOL 1107 Spring 2025 Edit Delete View Comments …" at bounding box center [775, 284] width 866 height 344
click at [1166, 135] on button "Download" at bounding box center [1158, 143] width 26 height 26
drag, startPoint x: 1070, startPoint y: 212, endPoint x: 1070, endPoint y: 204, distance: 7.8
click at [1070, 208] on div "How do you plan to open your session? What icebreaker will you facilitate to he…" at bounding box center [774, 215] width 831 height 30
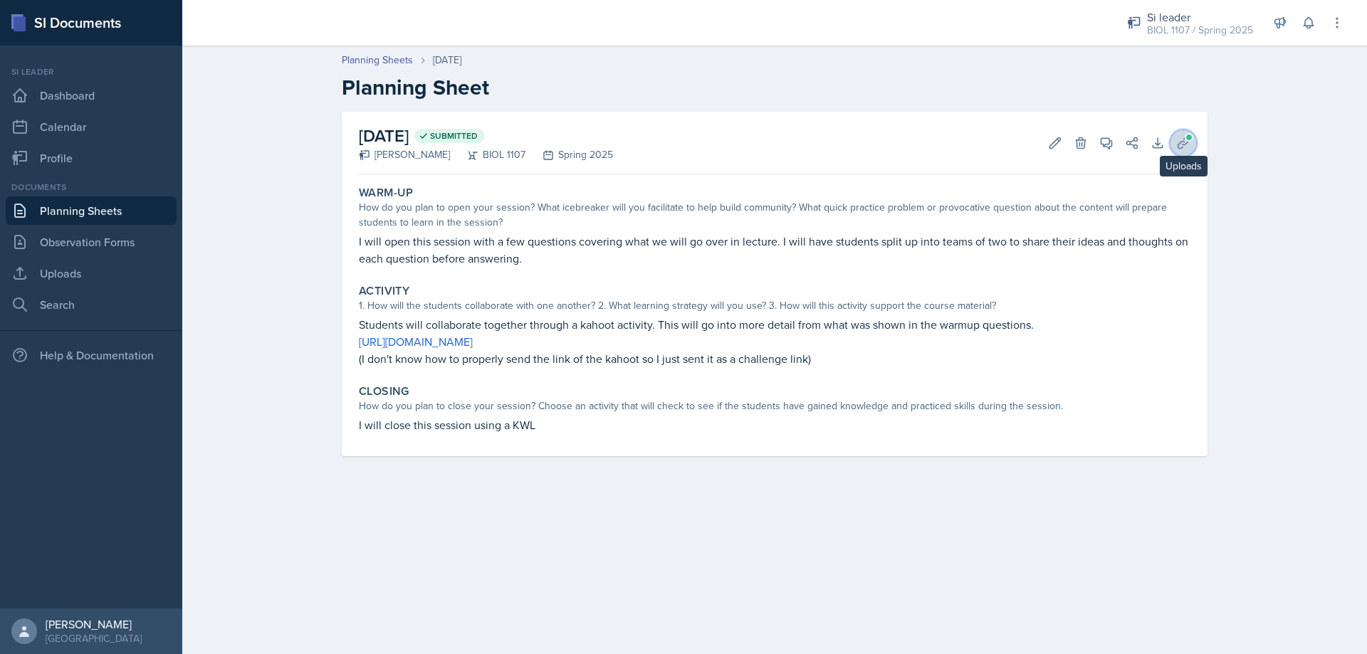
click at [1194, 139] on button "Uploads" at bounding box center [1183, 143] width 26 height 26
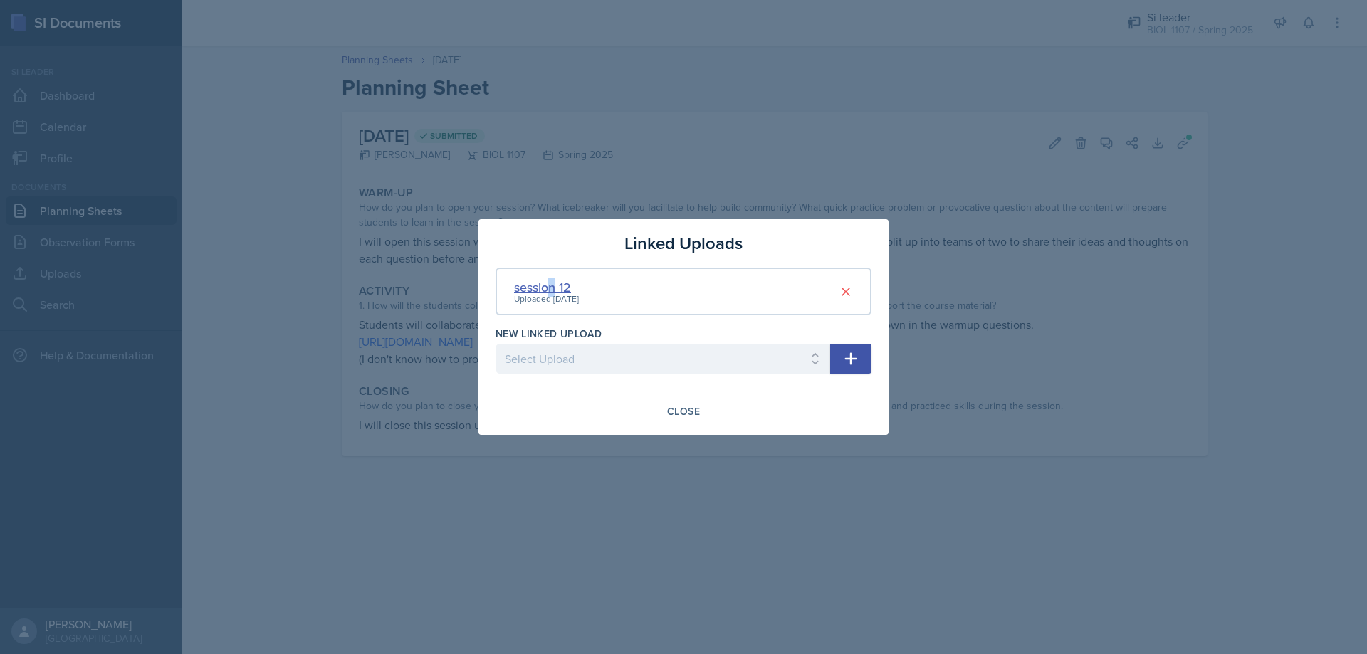
click at [552, 288] on div "session 12" at bounding box center [546, 287] width 65 height 19
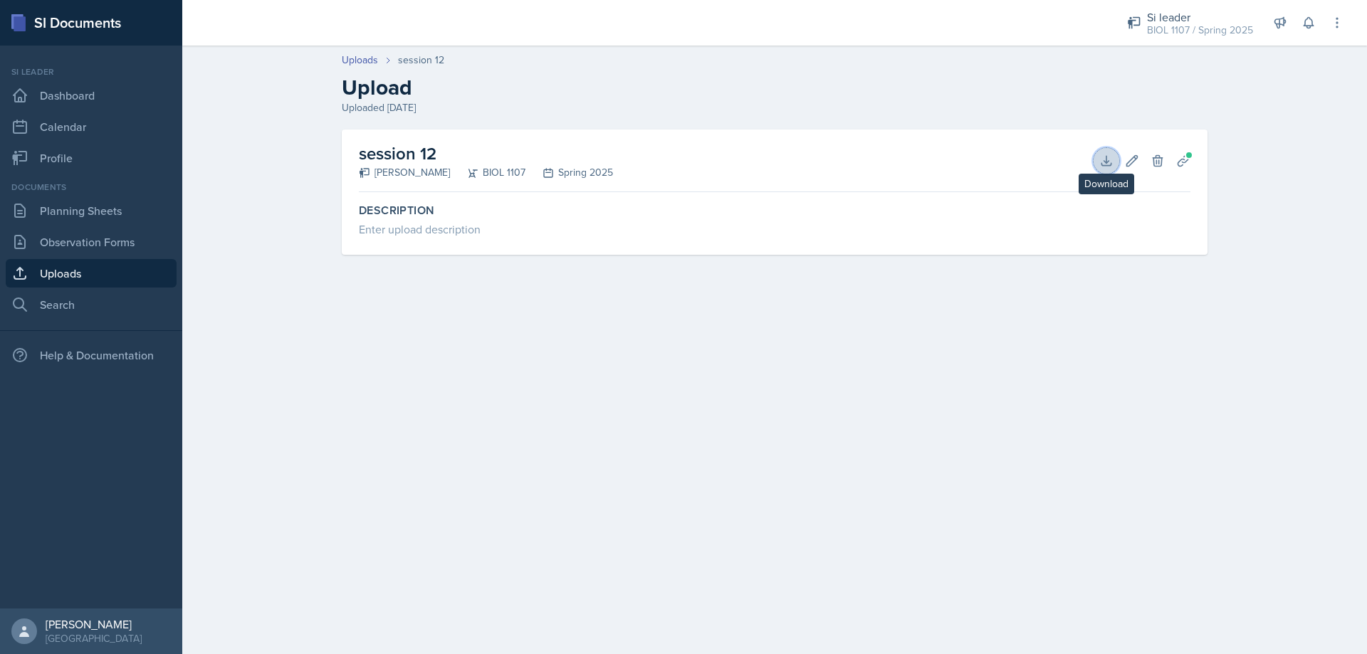
click at [1111, 158] on icon at bounding box center [1106, 161] width 14 height 14
click at [1136, 11] on div "Si leader BIOL 1107 / Spring 2025" at bounding box center [1189, 23] width 143 height 38
click at [1179, 113] on div "BIOL 1107 / Fall 2025" at bounding box center [1204, 118] width 91 height 15
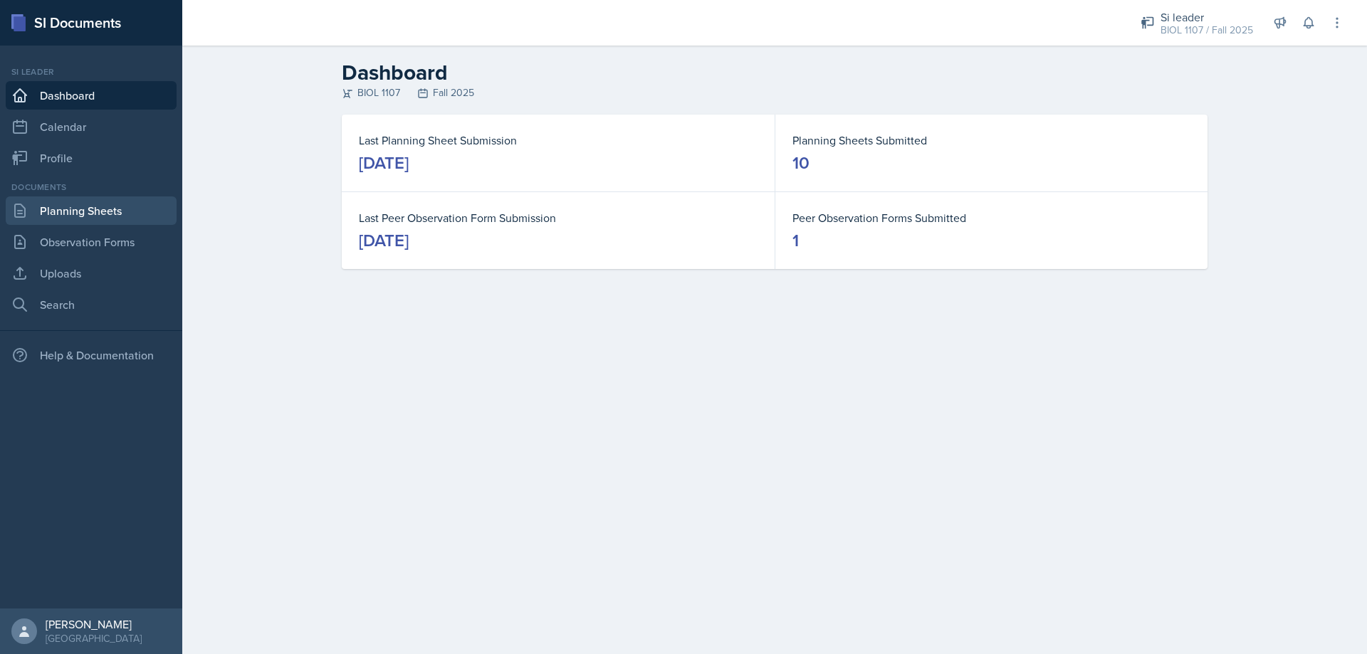
click at [95, 209] on link "Planning Sheets" at bounding box center [91, 210] width 171 height 28
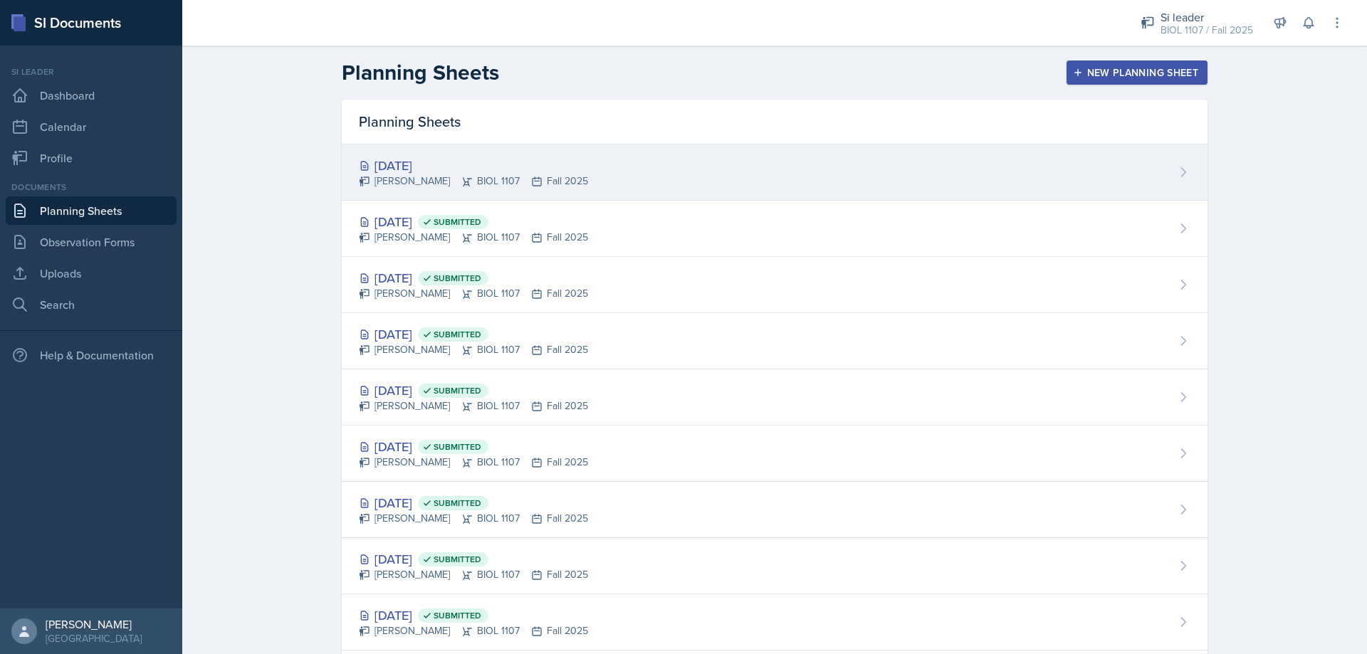
click at [616, 191] on div "[DATE] [PERSON_NAME] BIOL 1107 Fall 2025" at bounding box center [775, 172] width 866 height 56
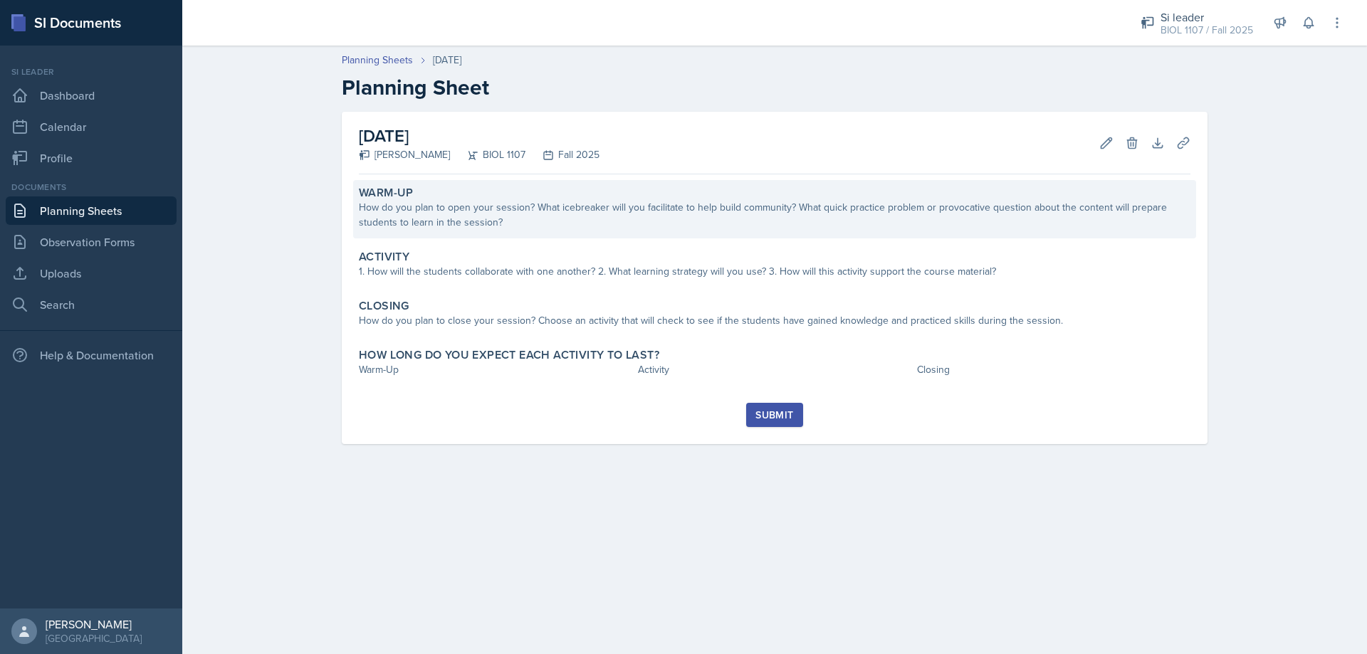
click at [559, 222] on div "How do you plan to open your session? What icebreaker will you facilitate to he…" at bounding box center [774, 215] width 831 height 30
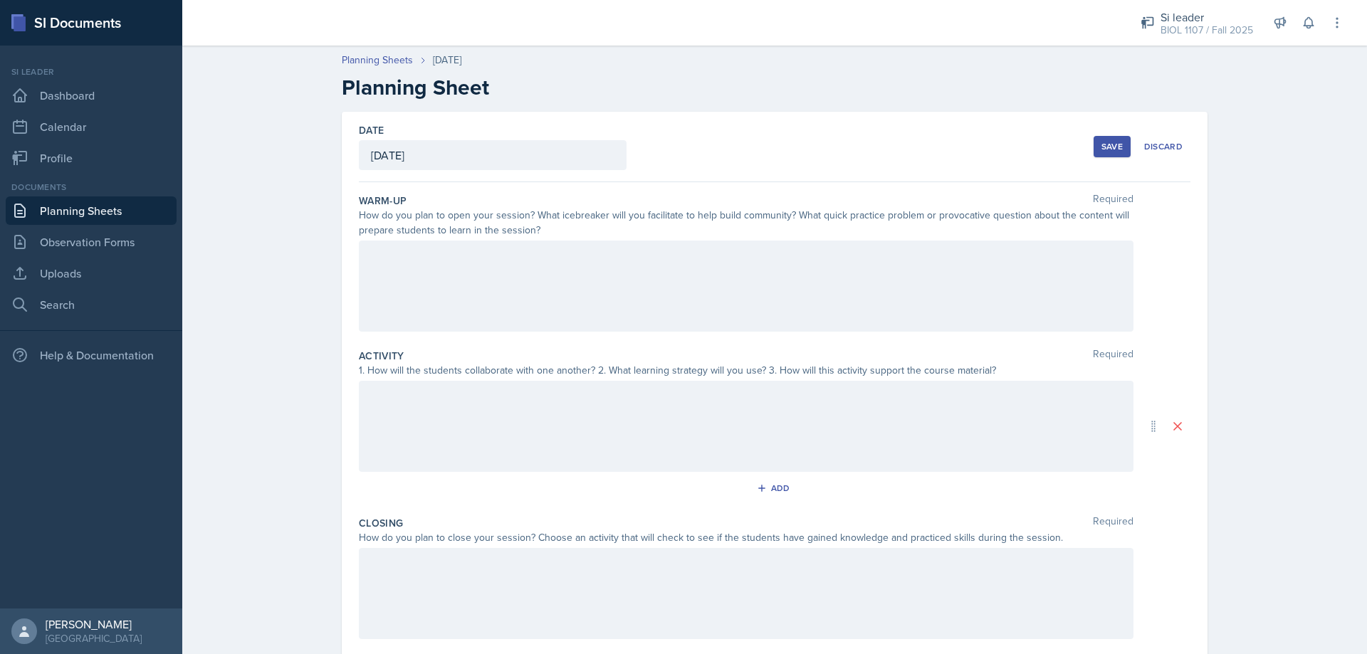
click at [545, 277] on div at bounding box center [746, 286] width 774 height 91
